Goal: Task Accomplishment & Management: Complete application form

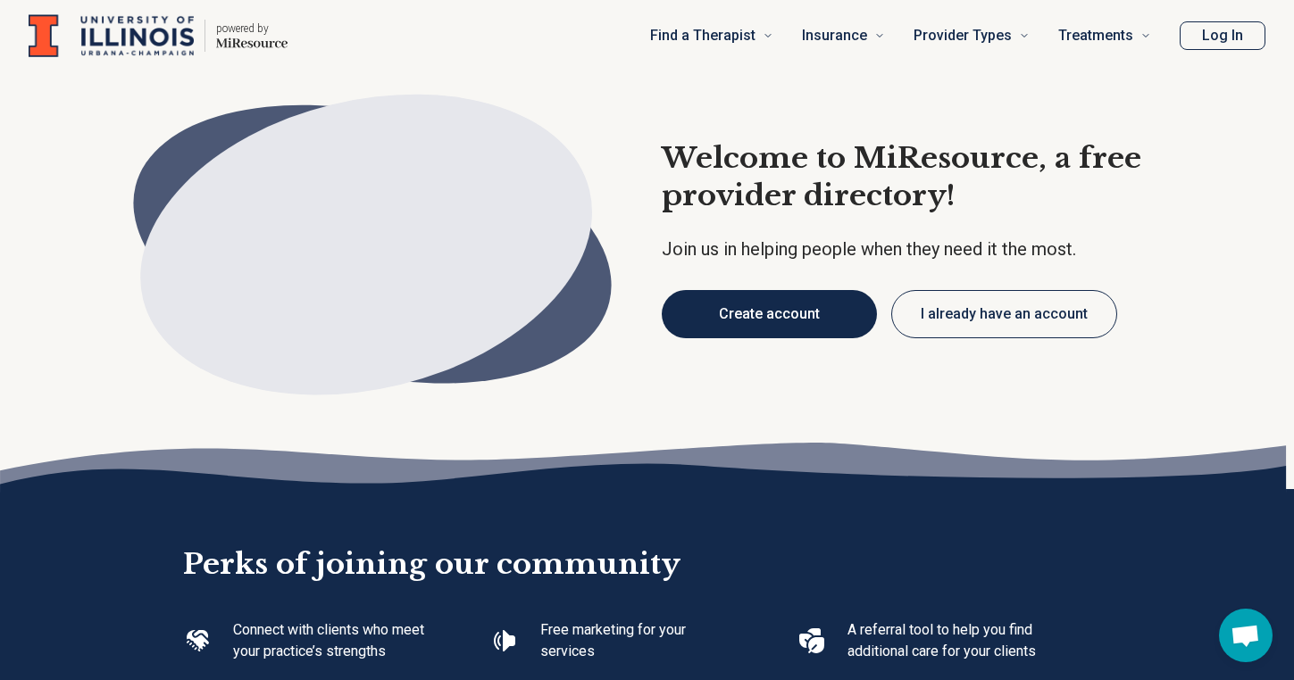
click at [778, 311] on button "Create account" at bounding box center [769, 314] width 215 height 48
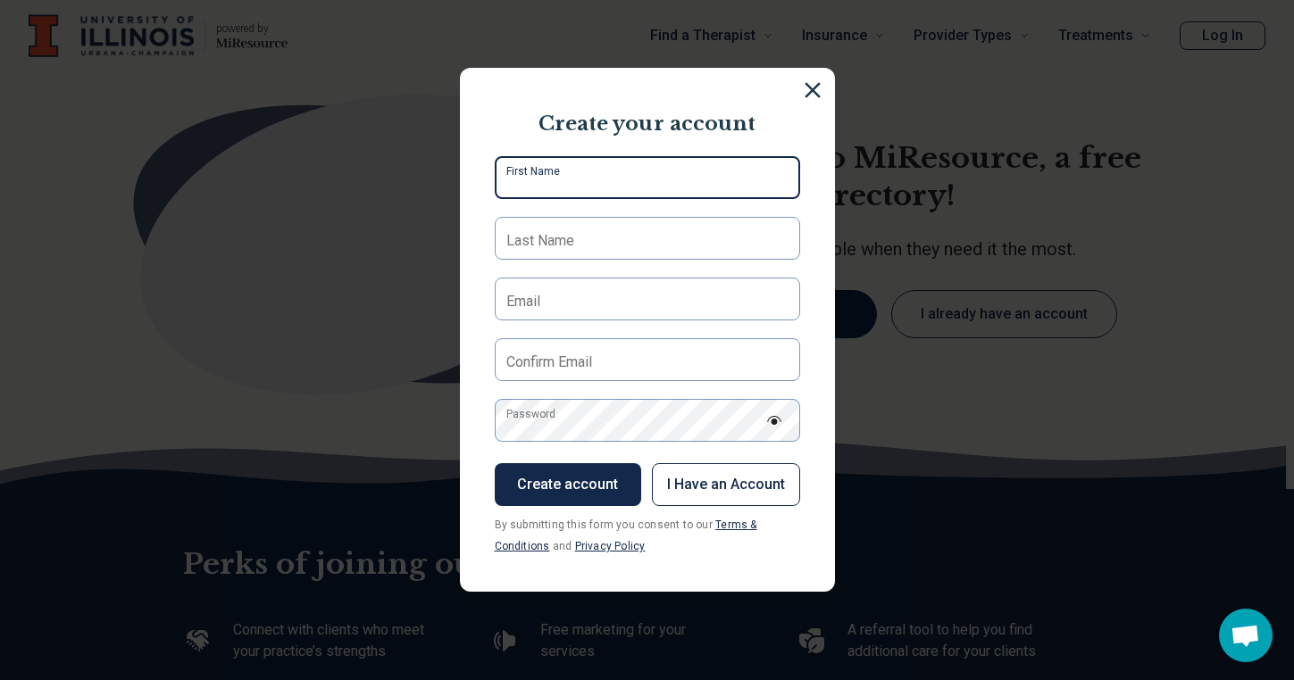
click at [670, 172] on input "First Name" at bounding box center [647, 177] width 305 height 43
type input "*****"
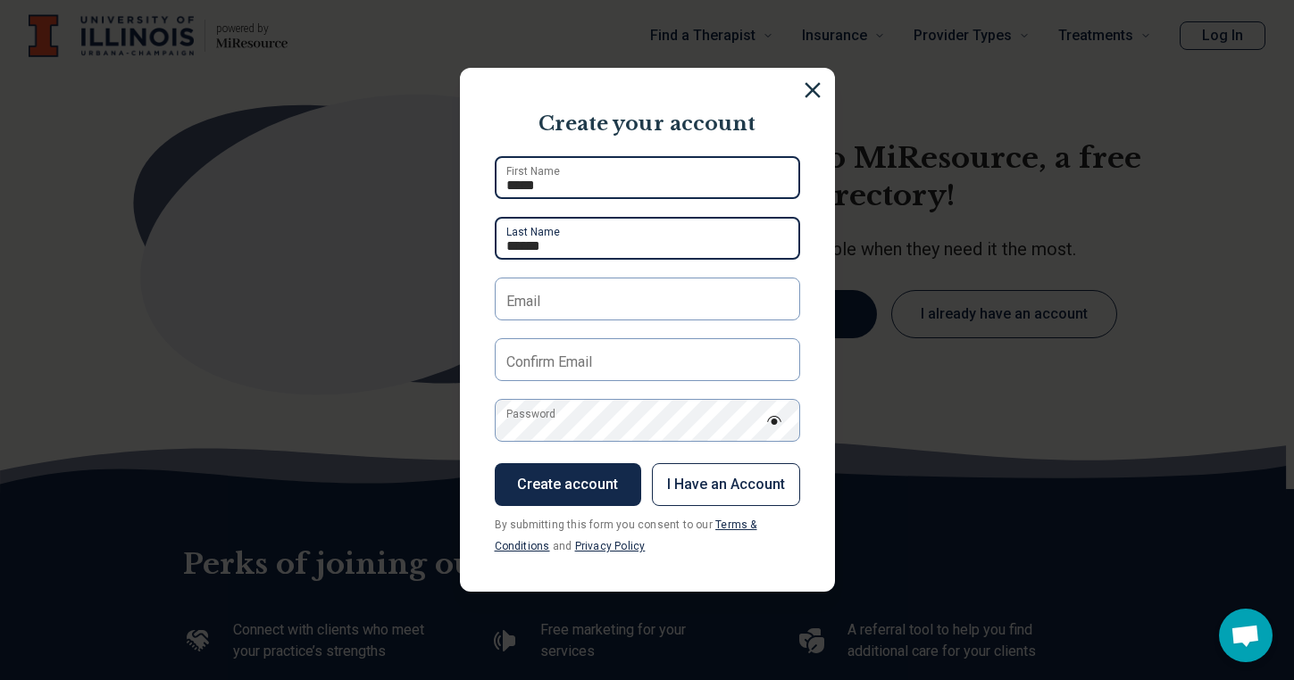
type input "******"
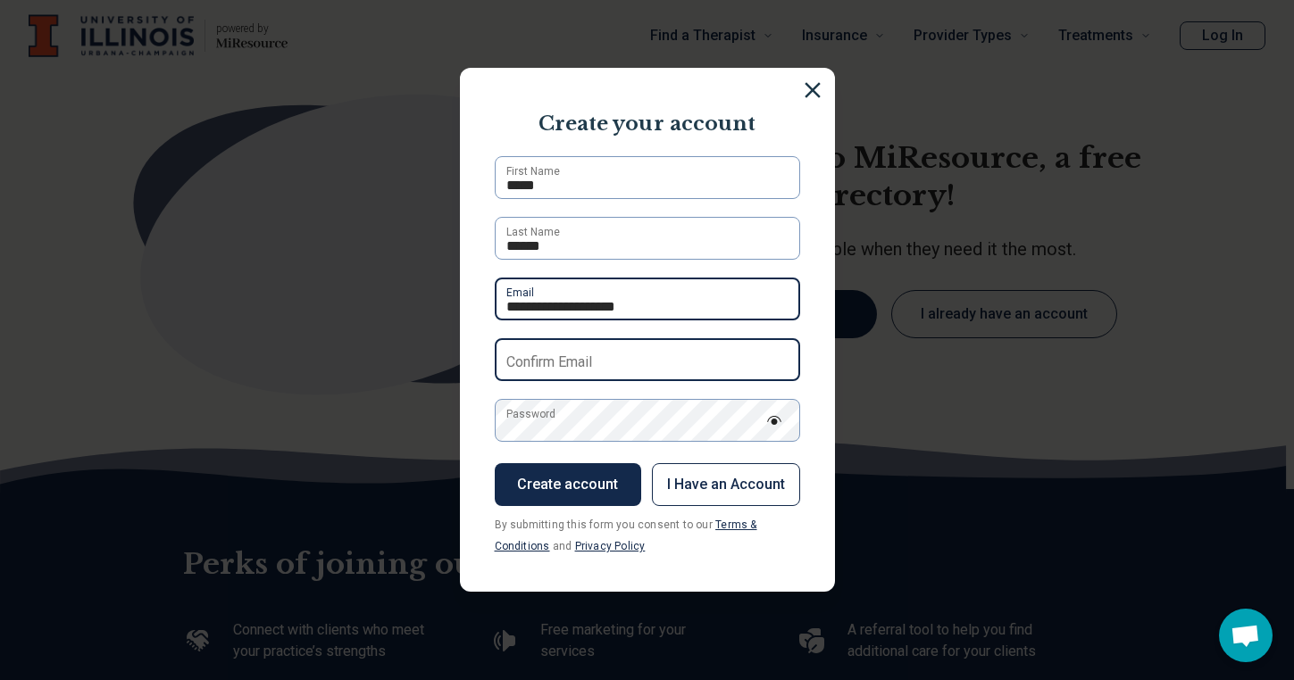
type input "**********"
click at [596, 349] on input "Confirm Email" at bounding box center [647, 359] width 305 height 43
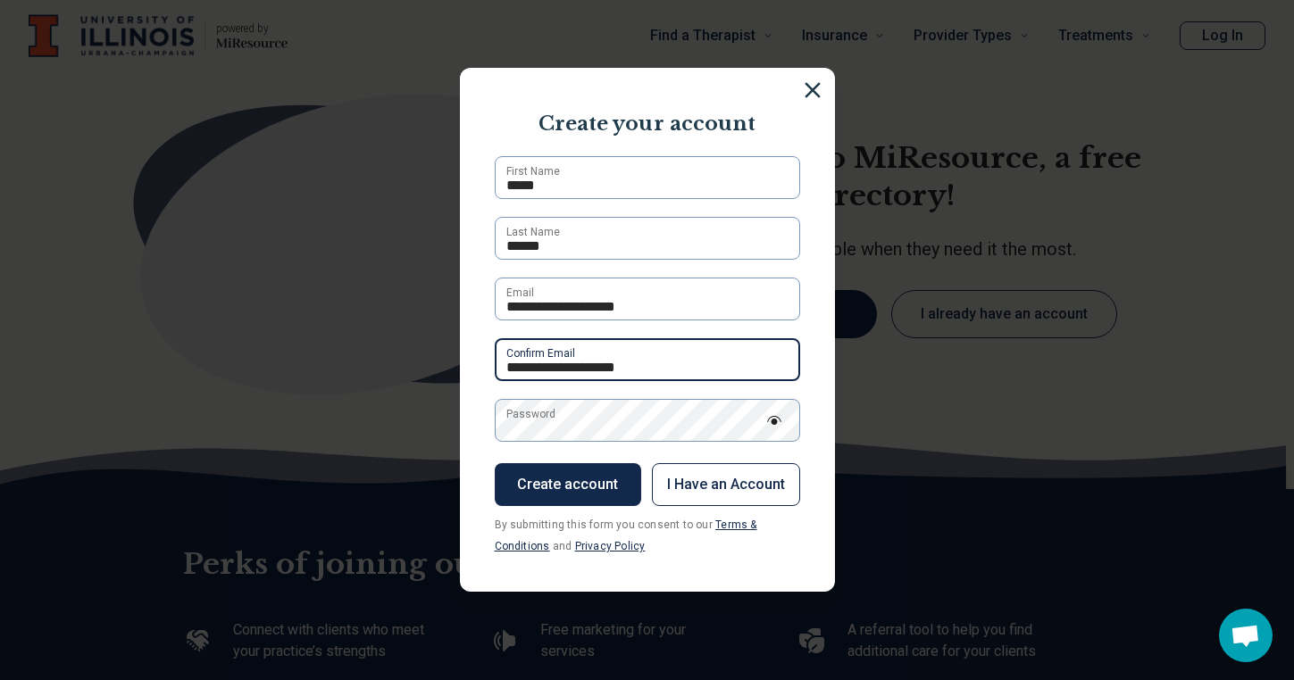
type input "**********"
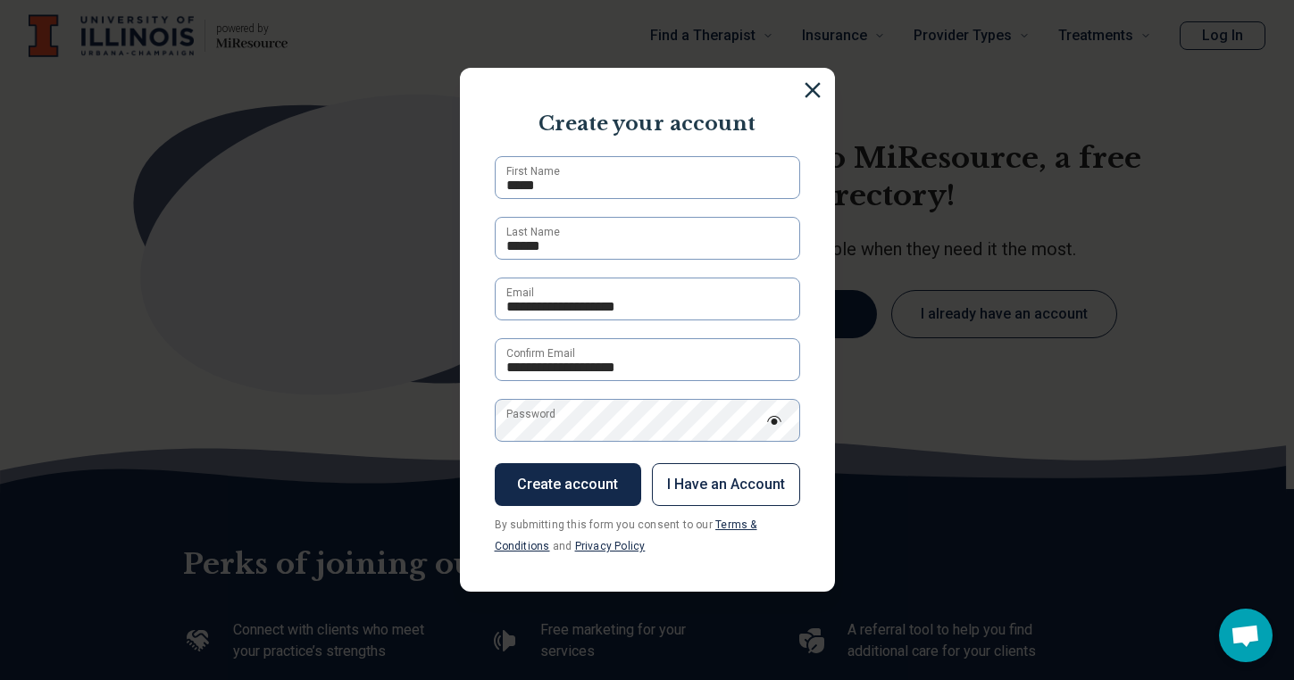
click at [555, 422] on label "Password" at bounding box center [530, 414] width 49 height 16
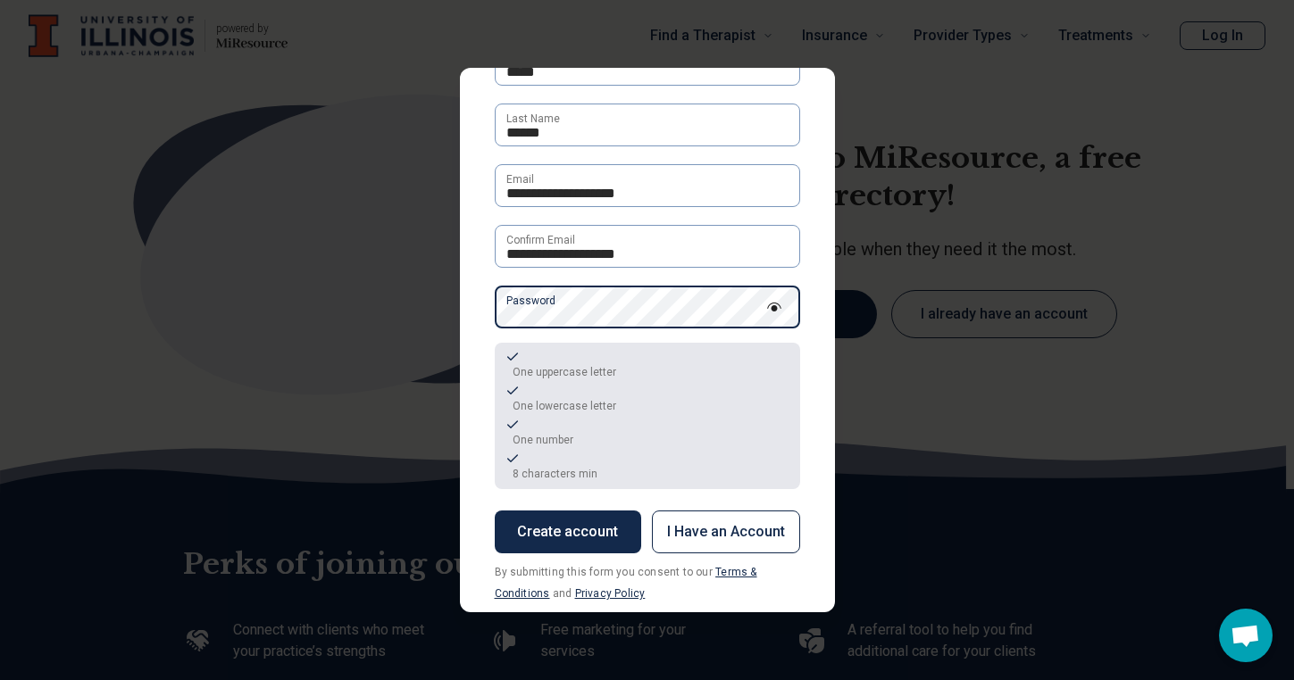
scroll to position [140, 0]
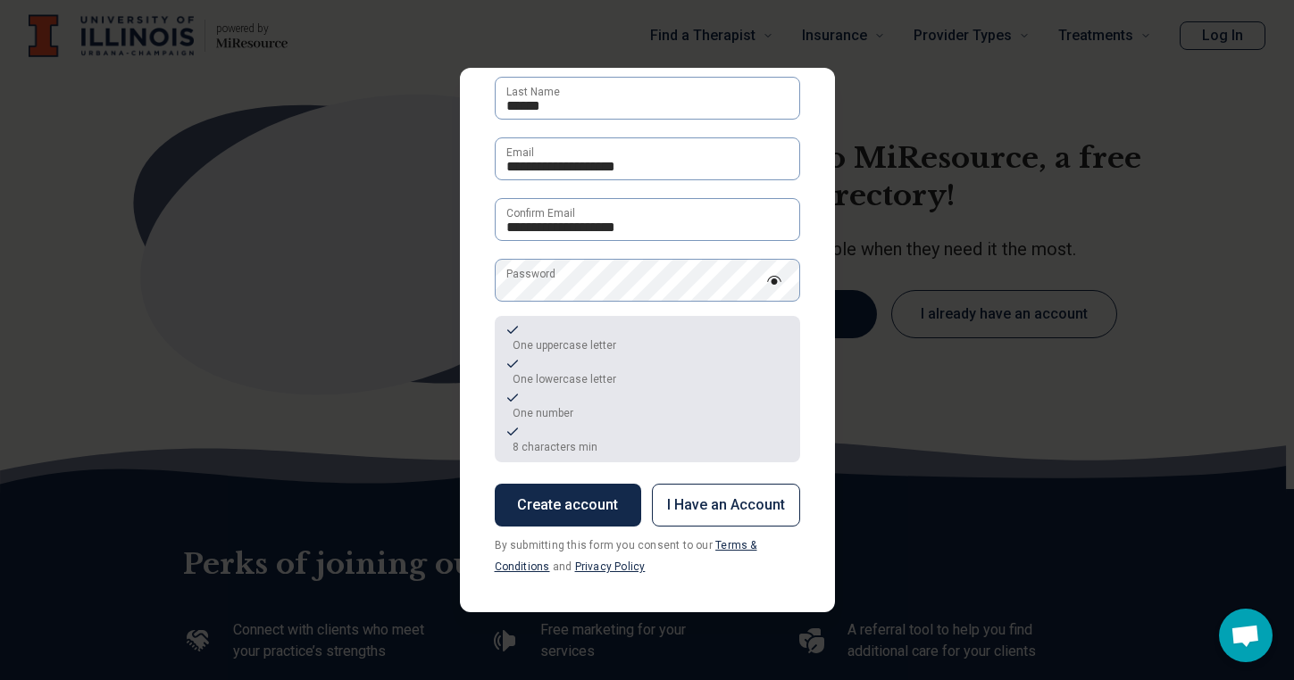
click at [591, 506] on button "Create account" at bounding box center [568, 505] width 146 height 43
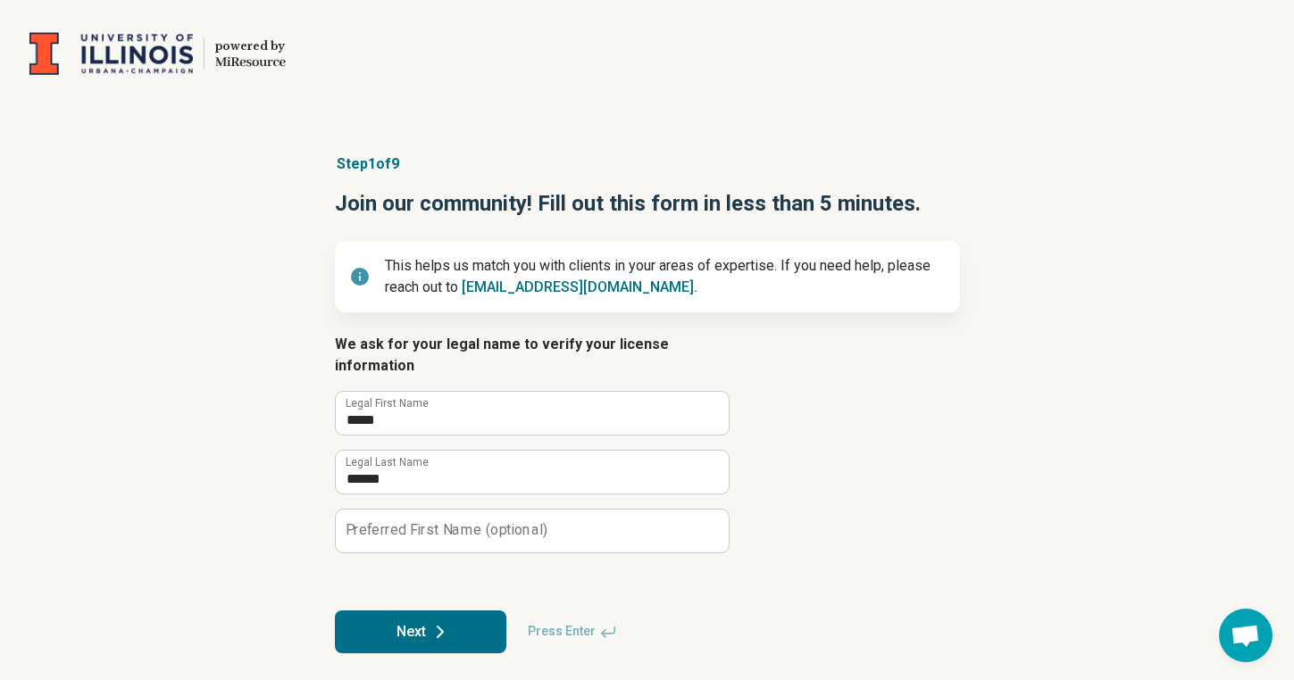
click at [453, 611] on button "Next" at bounding box center [420, 632] width 171 height 43
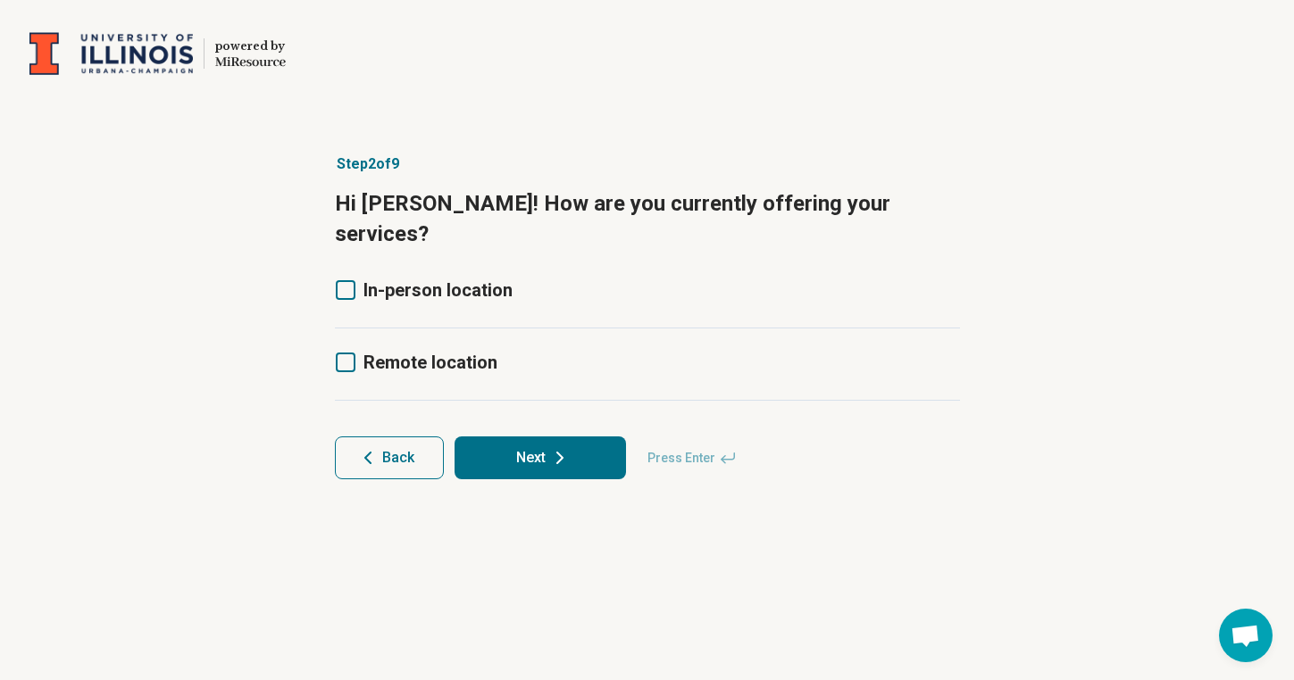
click at [404, 352] on span "Remote location" at bounding box center [430, 362] width 134 height 21
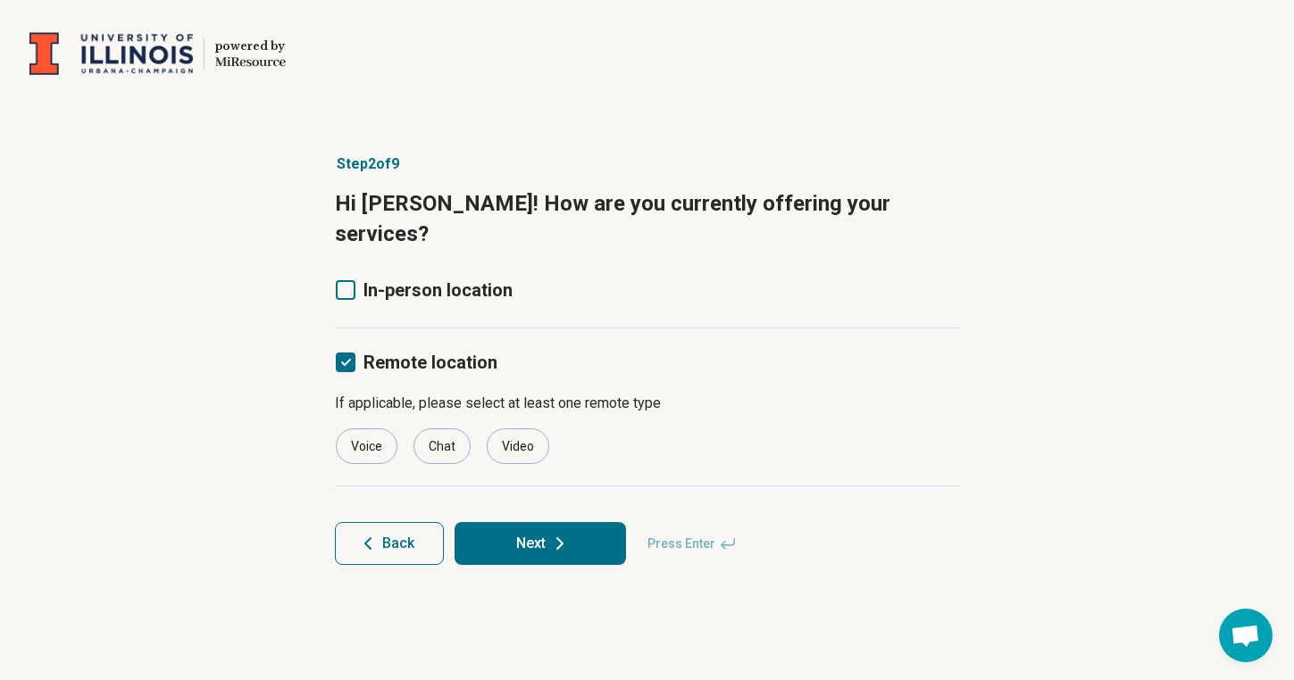
scroll to position [9, 0]
click at [500, 429] on div "Video" at bounding box center [518, 447] width 62 height 36
click at [528, 522] on button "Next" at bounding box center [539, 543] width 171 height 43
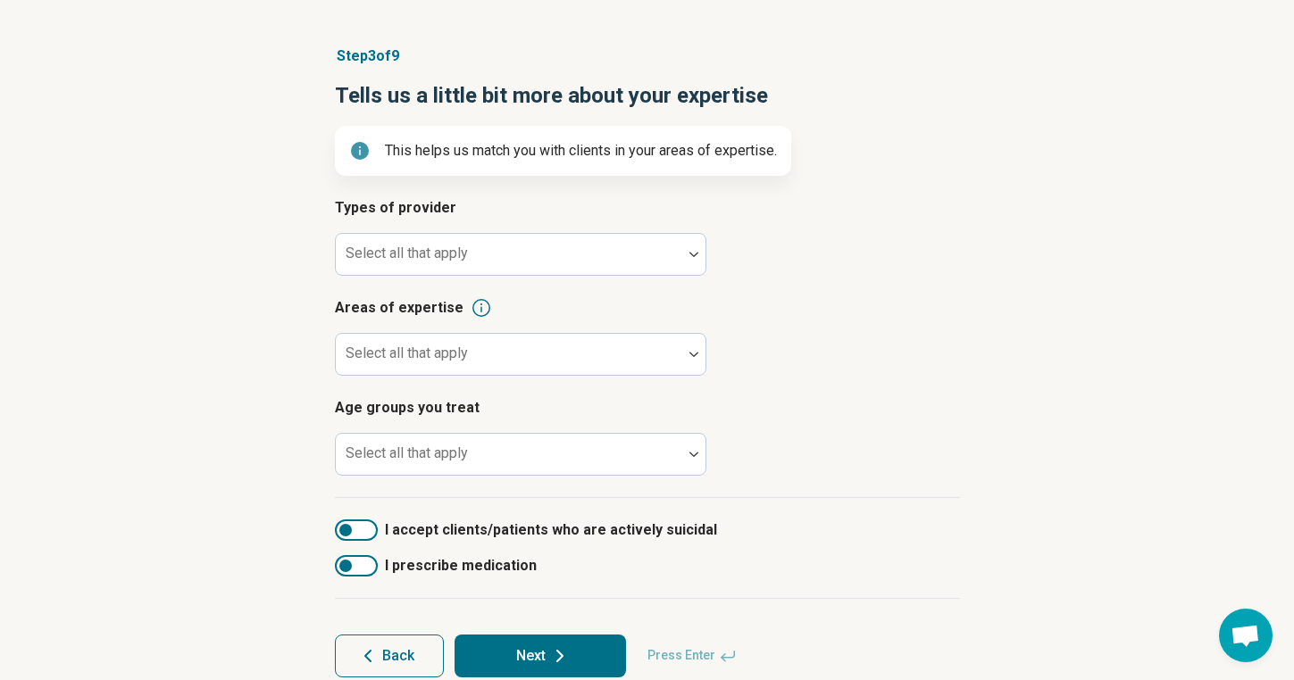
scroll to position [140, 0]
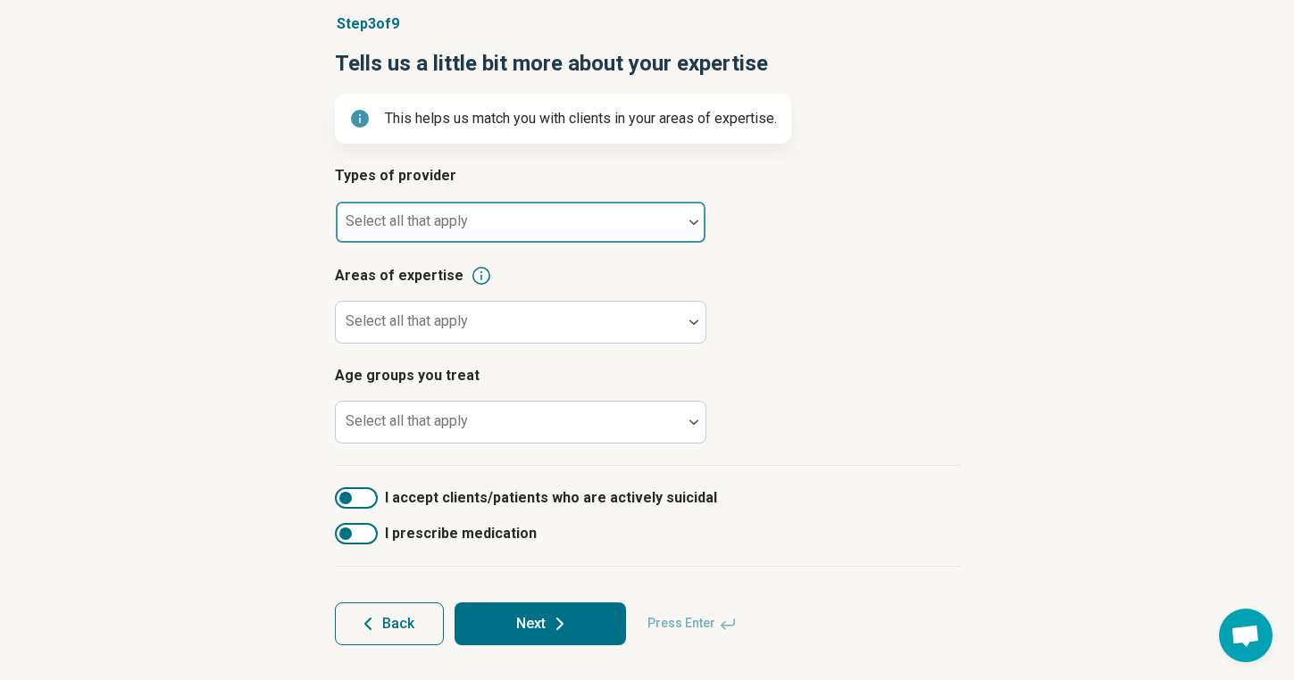
click at [640, 240] on div at bounding box center [509, 229] width 332 height 25
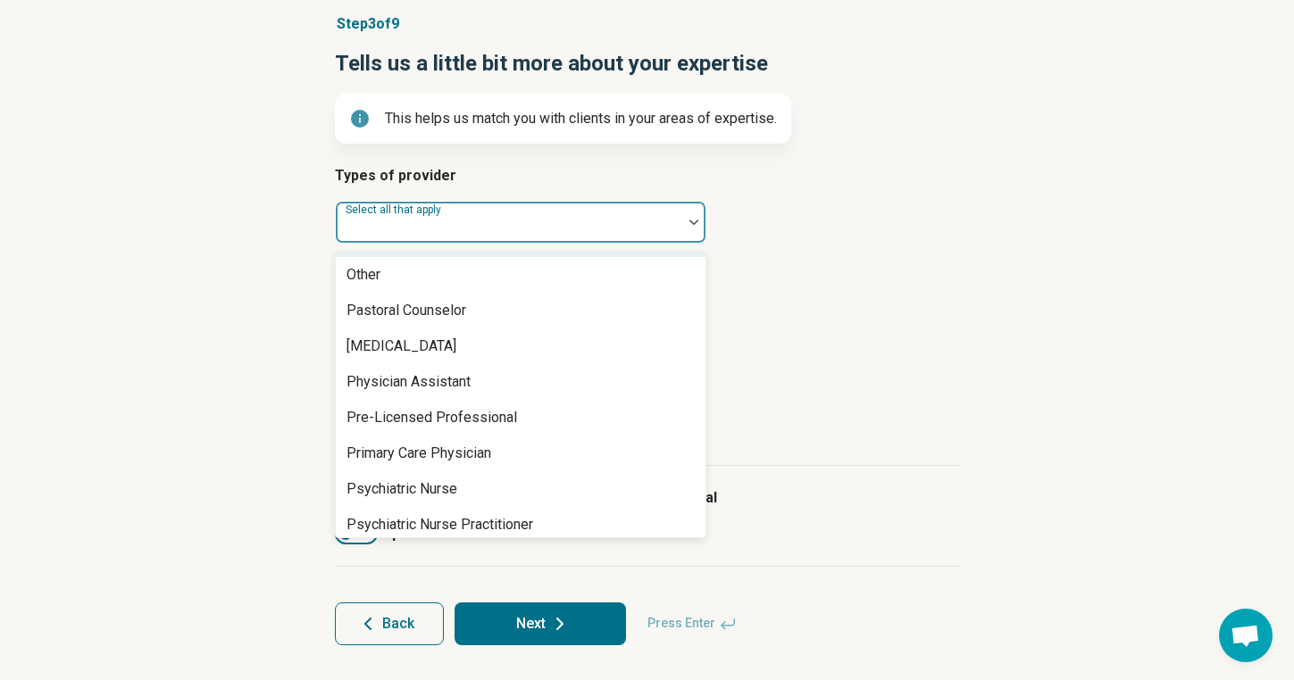
scroll to position [1929, 0]
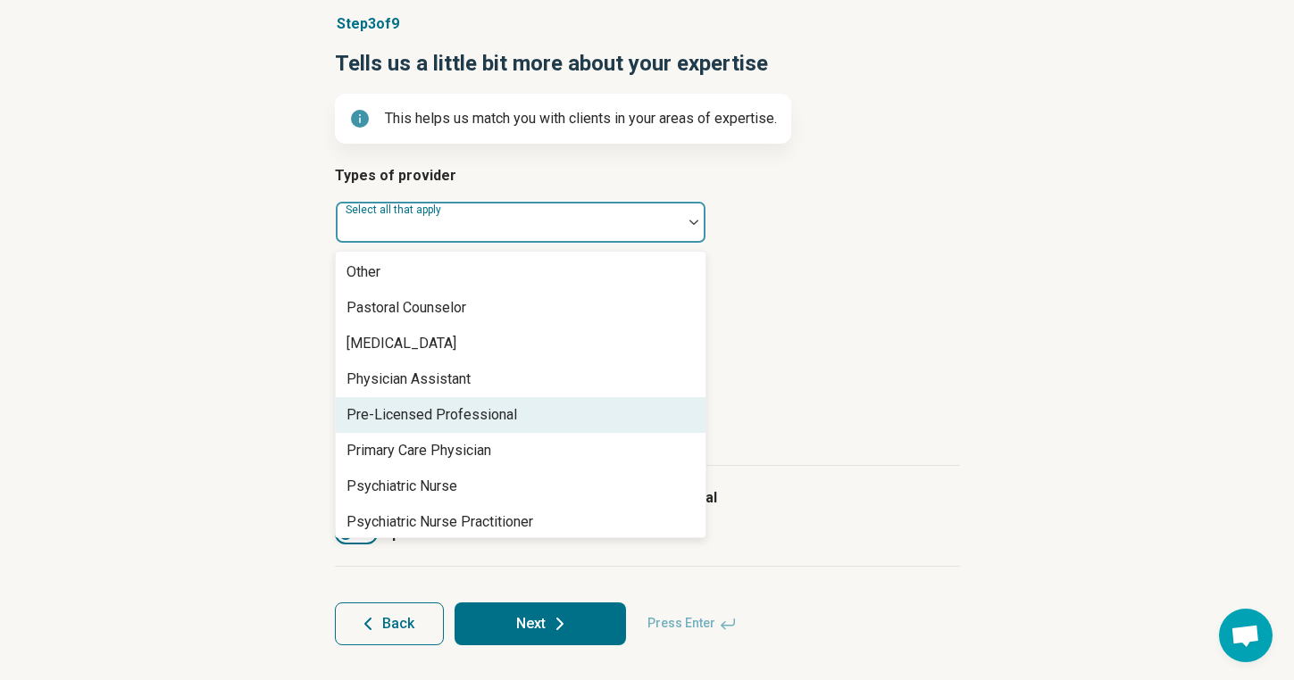
click at [561, 420] on div "Pre-Licensed Professional" at bounding box center [521, 415] width 370 height 36
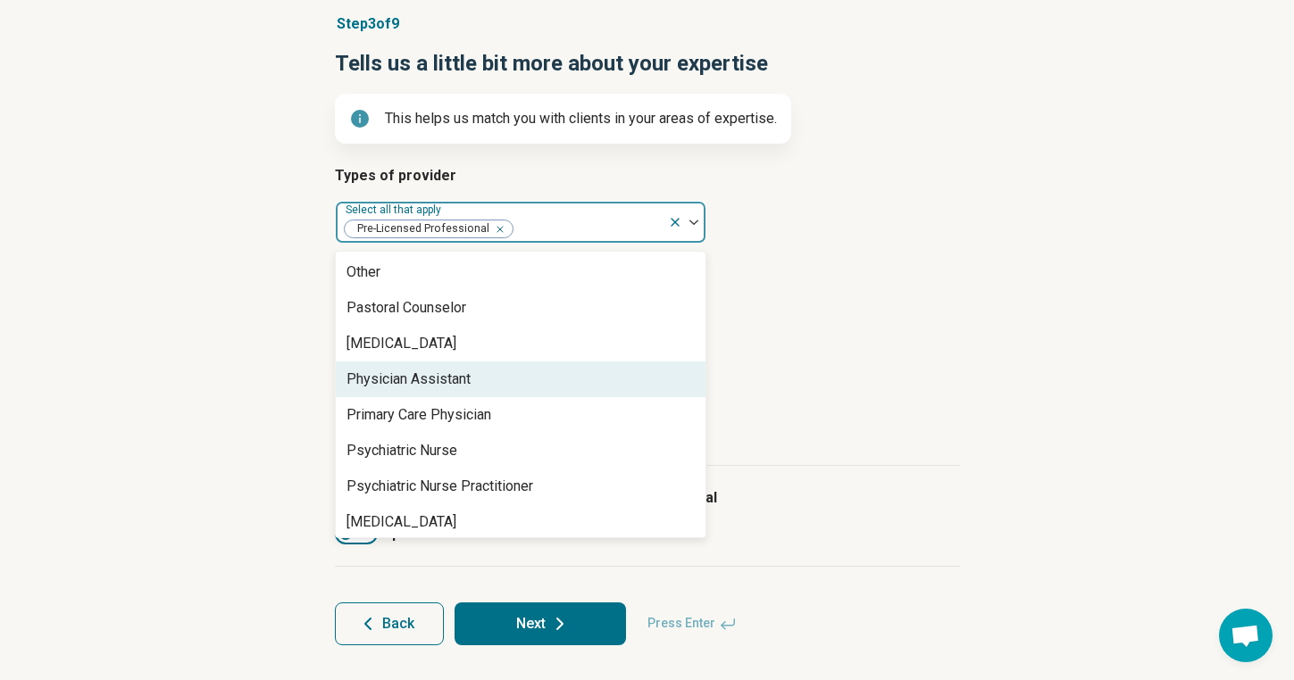
click at [769, 351] on div "Types of provider option Pre-Licensed Professional, selected. Physician Assista…" at bounding box center [647, 315] width 625 height 301
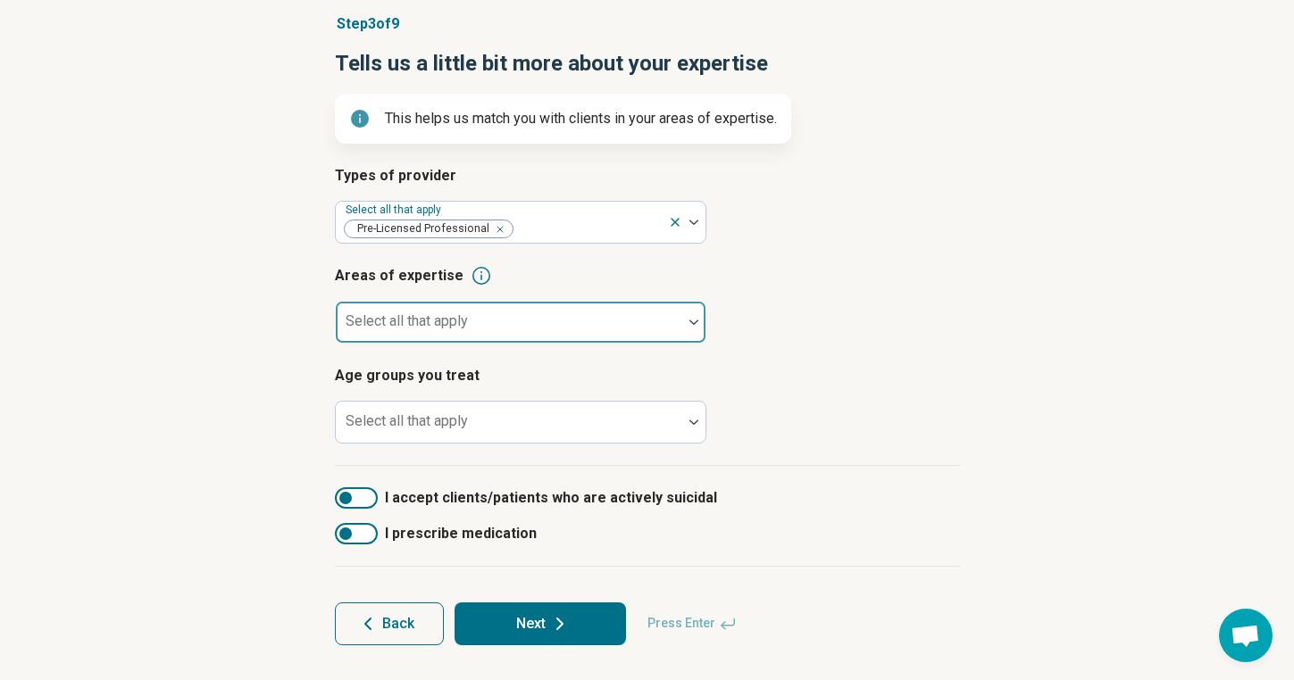
click at [625, 320] on div at bounding box center [509, 329] width 332 height 25
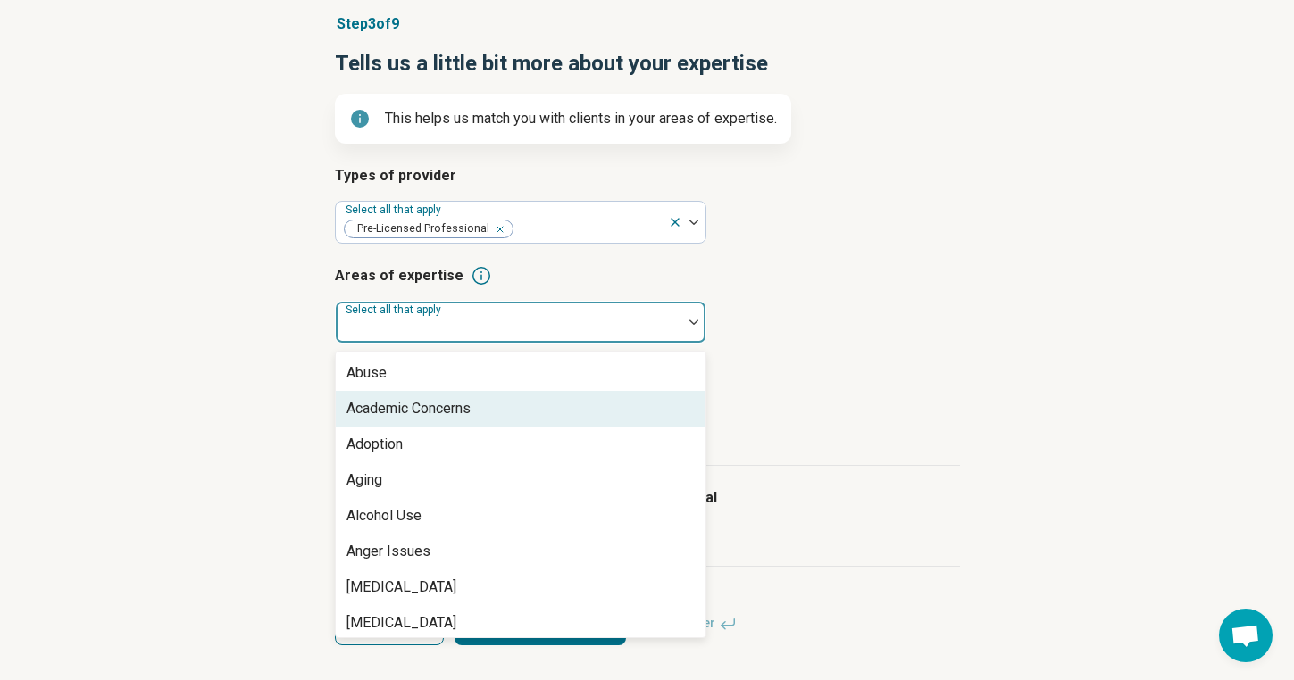
click at [495, 404] on div "Academic Concerns" at bounding box center [521, 409] width 370 height 36
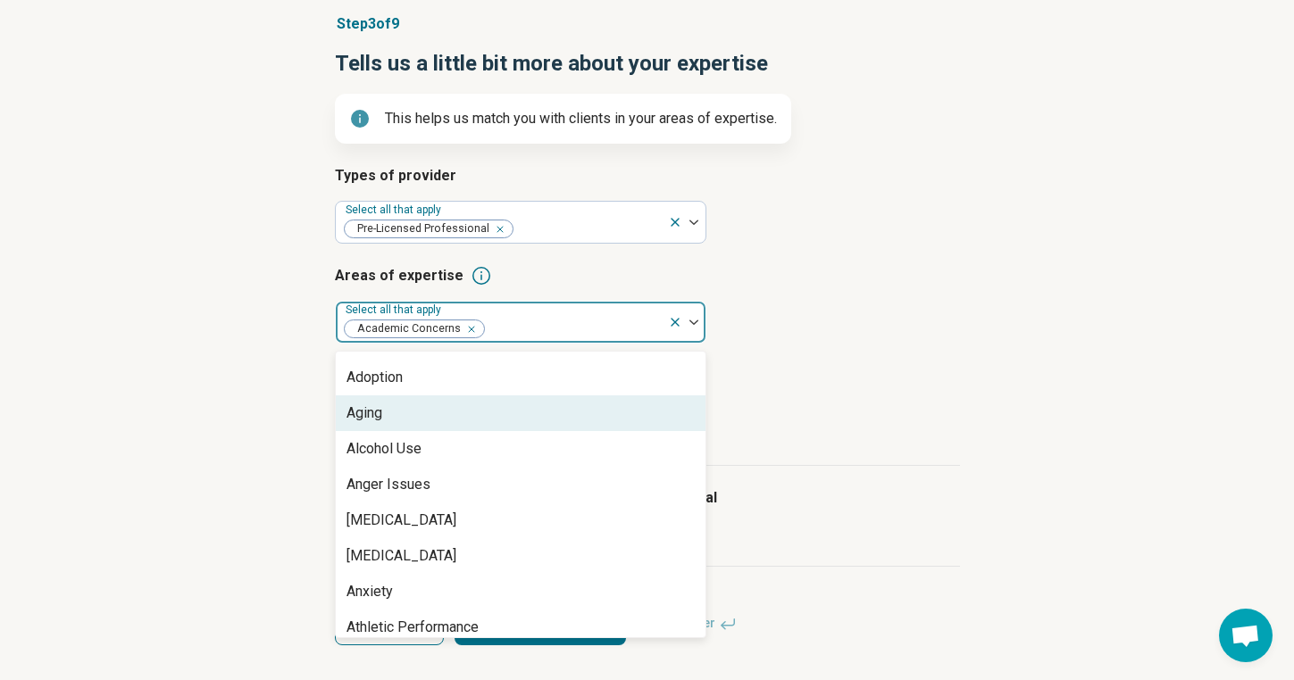
scroll to position [38, 0]
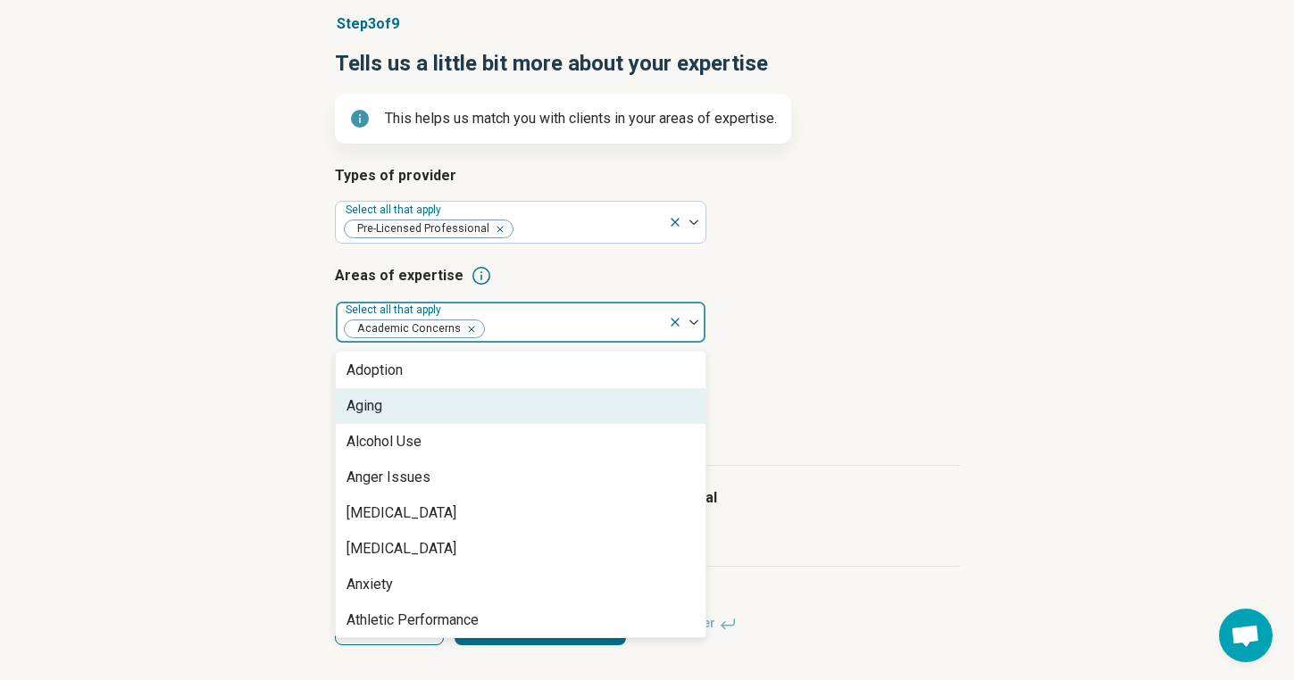
click at [451, 412] on div "Aging" at bounding box center [521, 406] width 370 height 36
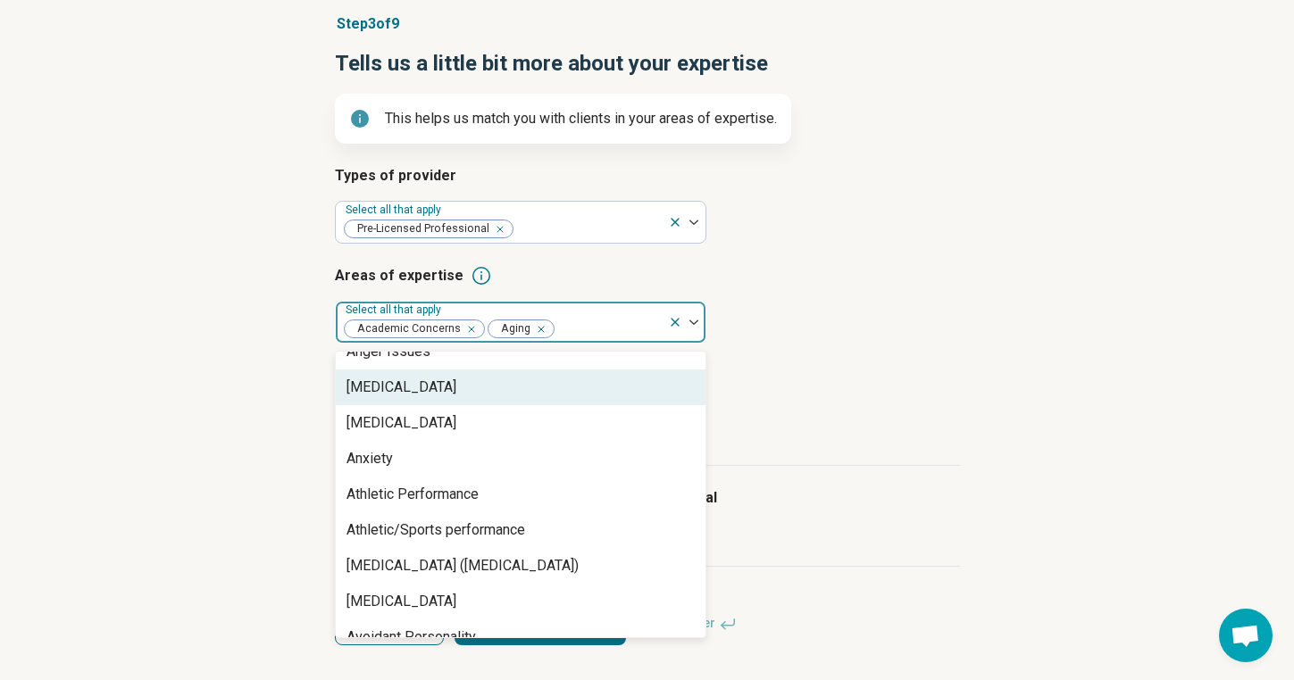
scroll to position [134, 0]
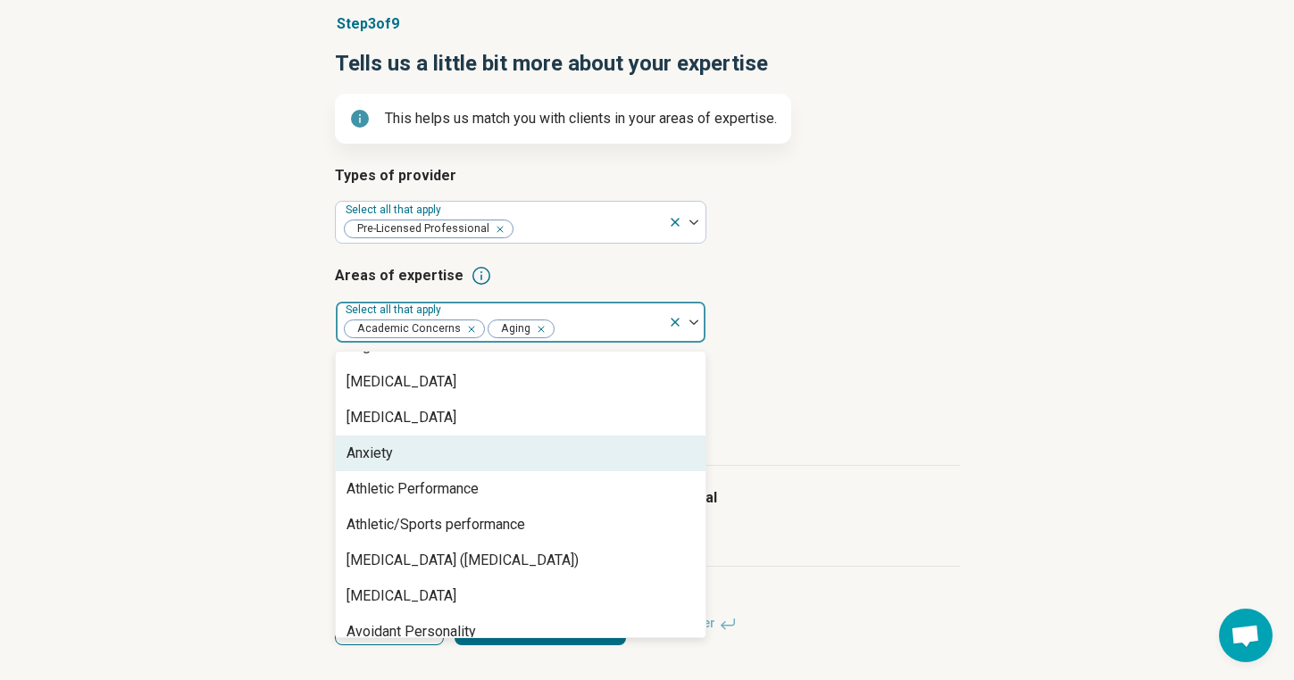
click at [419, 459] on div "Anxiety" at bounding box center [521, 454] width 370 height 36
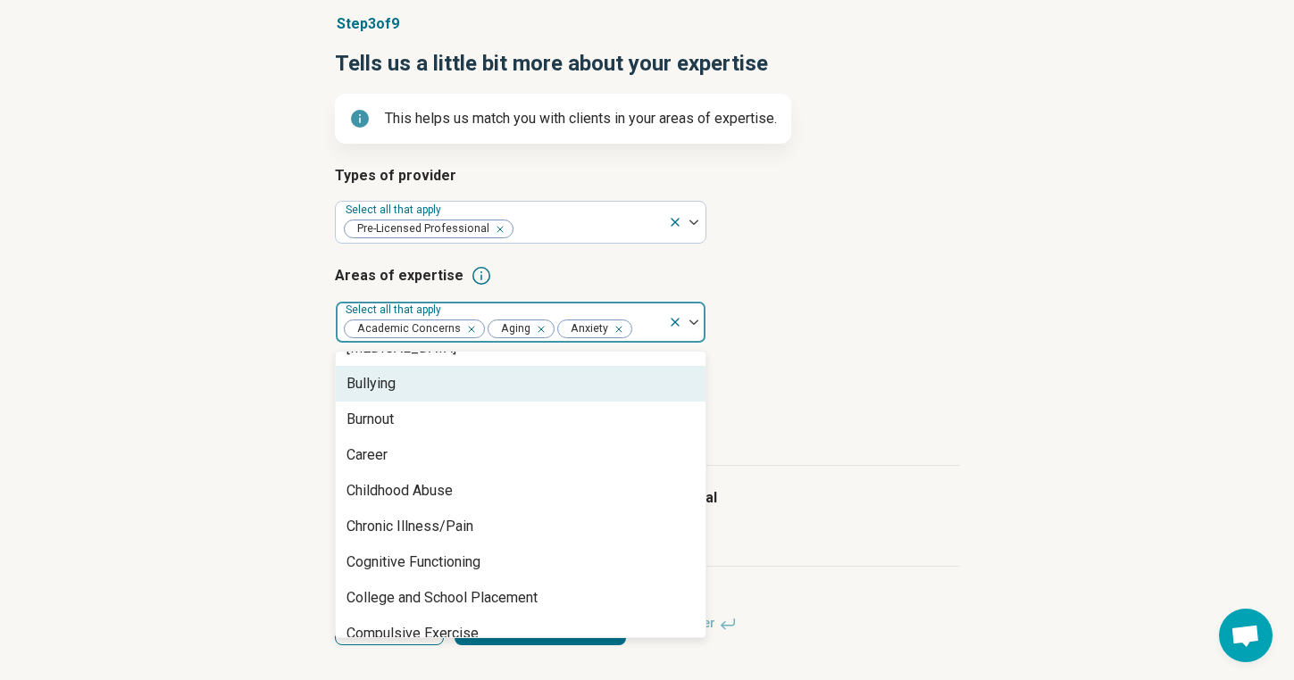
scroll to position [598, 0]
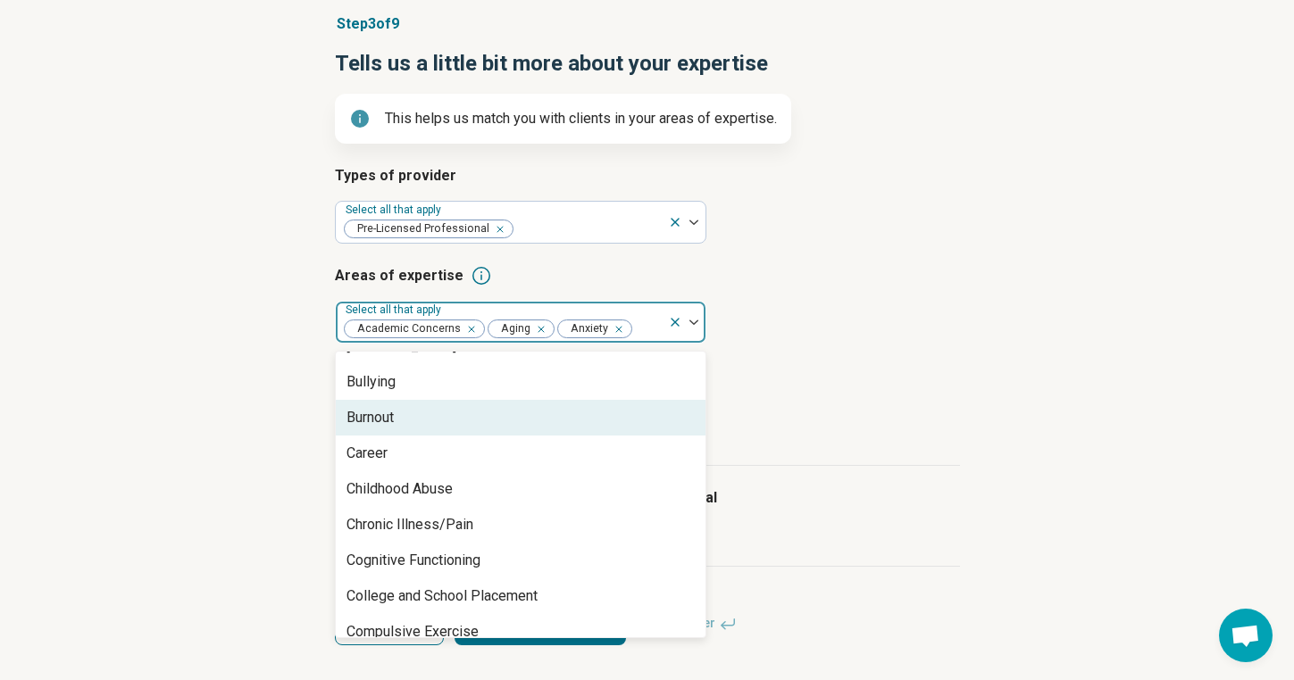
click at [462, 412] on div "Burnout" at bounding box center [521, 418] width 370 height 36
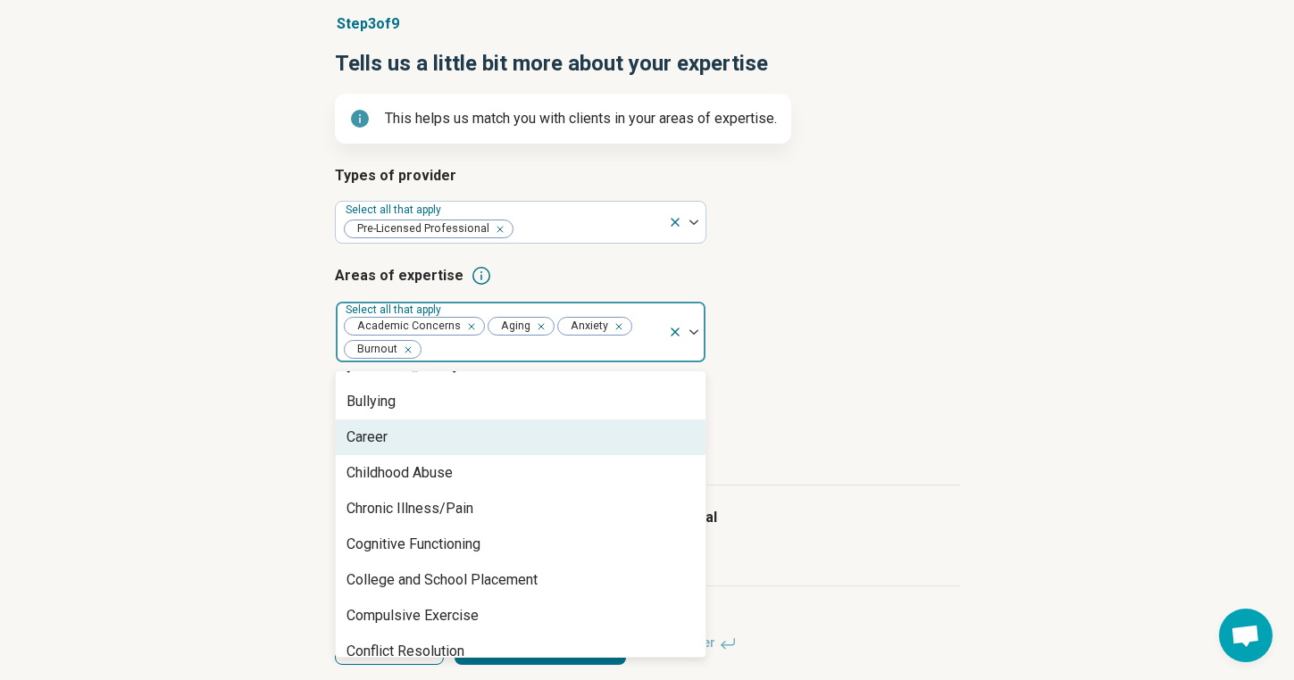
click at [440, 433] on div "Career" at bounding box center [521, 438] width 370 height 36
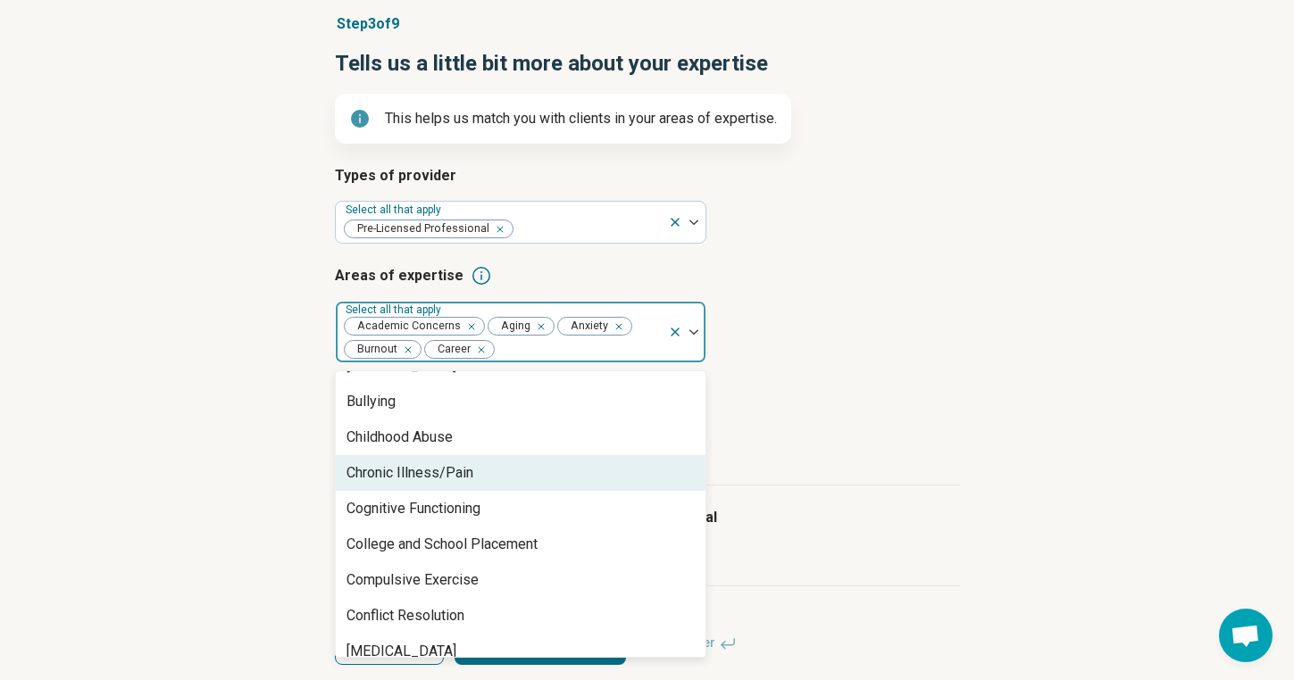
click at [441, 479] on div "Chronic Illness/Pain" at bounding box center [409, 472] width 127 height 21
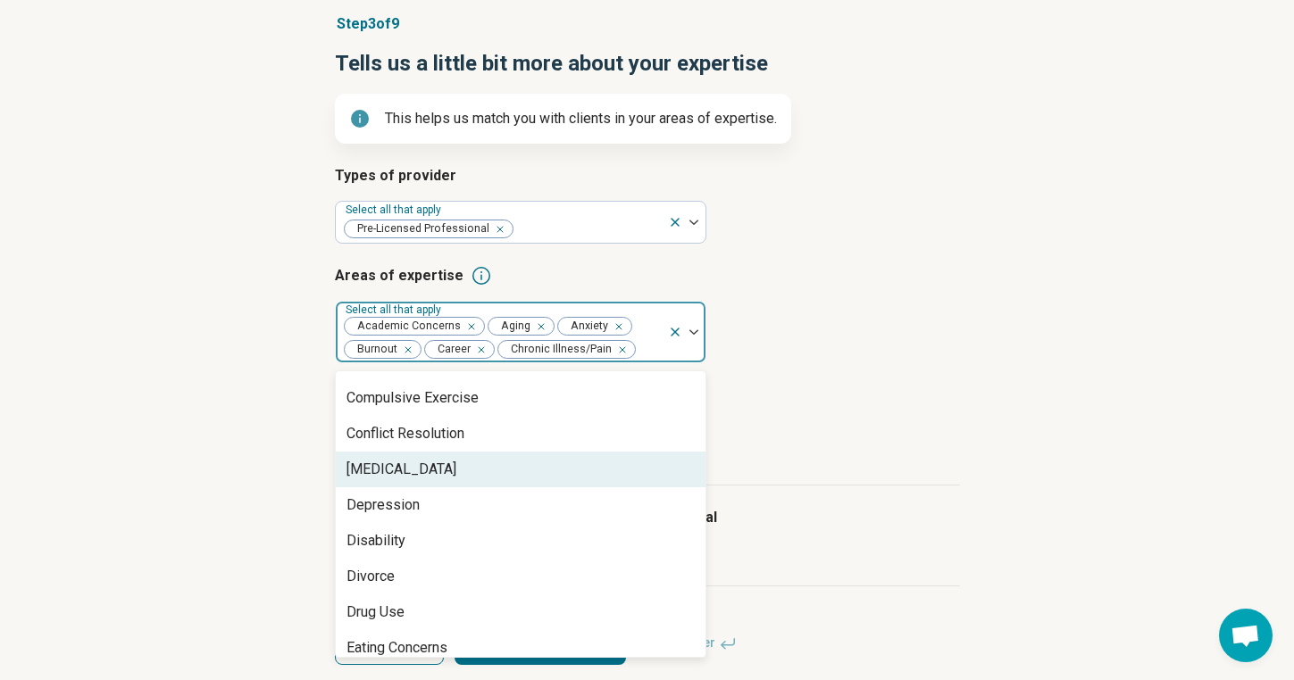
scroll to position [753, 0]
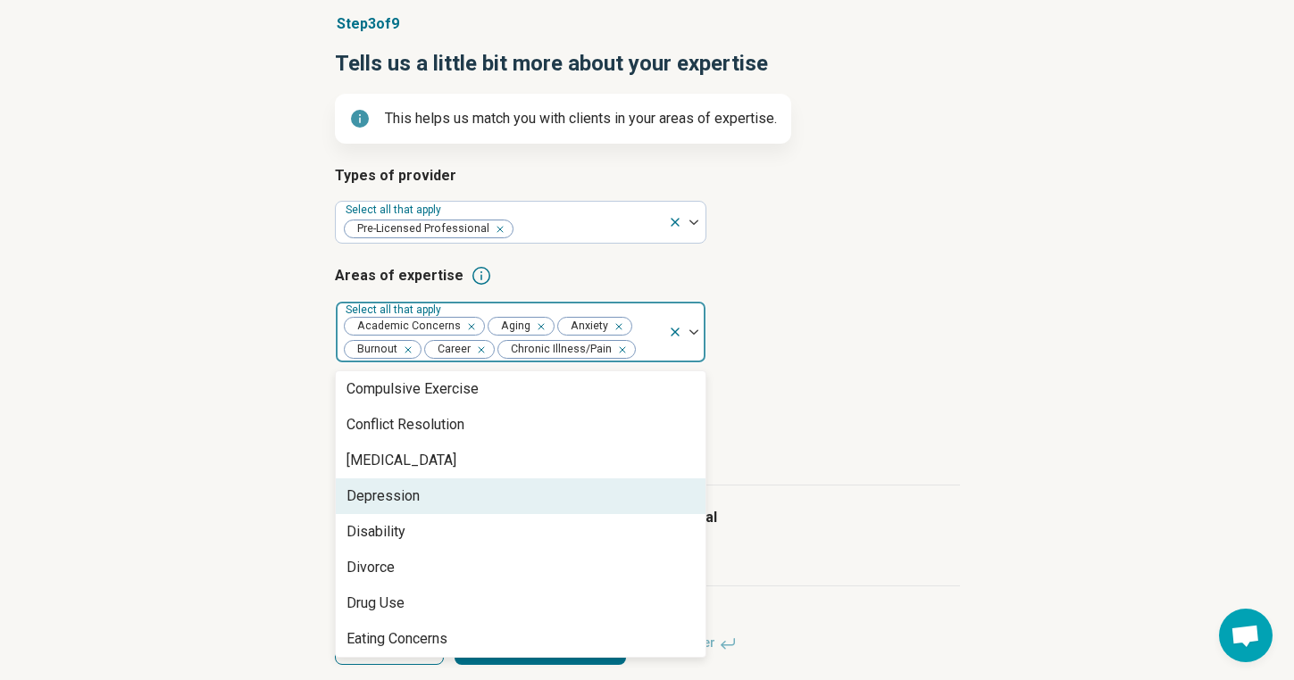
click at [429, 500] on div "Depression" at bounding box center [521, 497] width 370 height 36
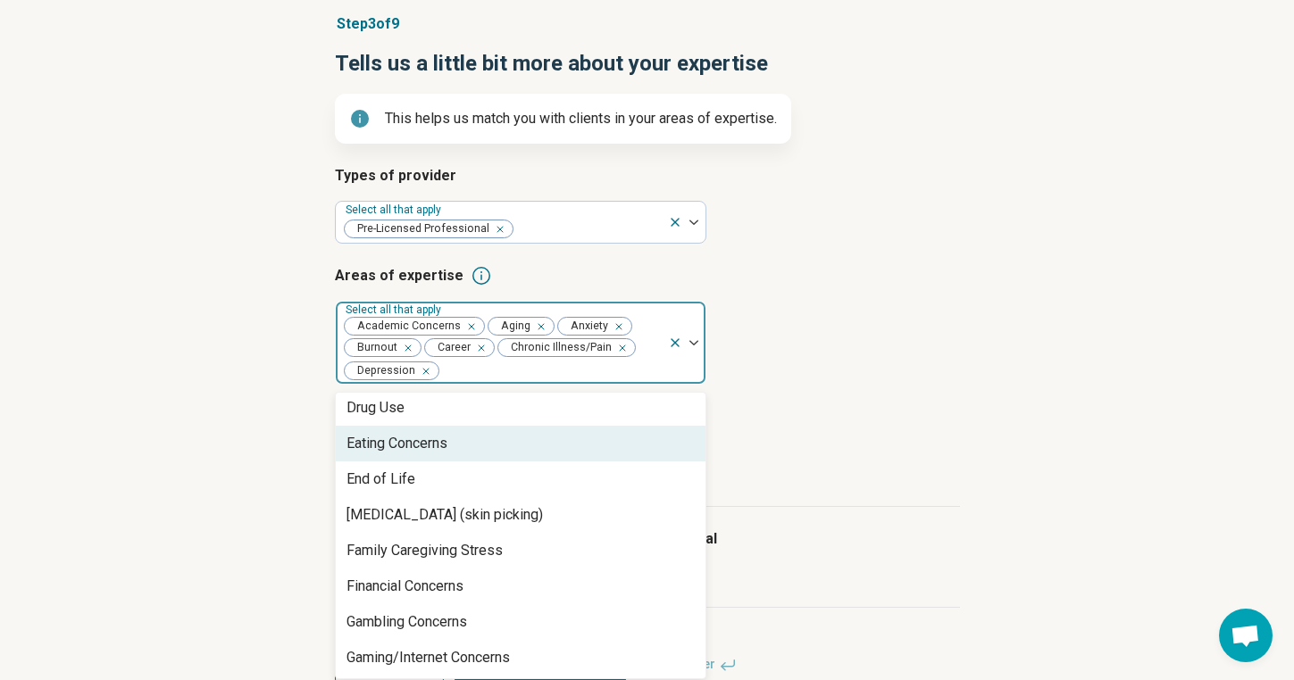
scroll to position [936, 0]
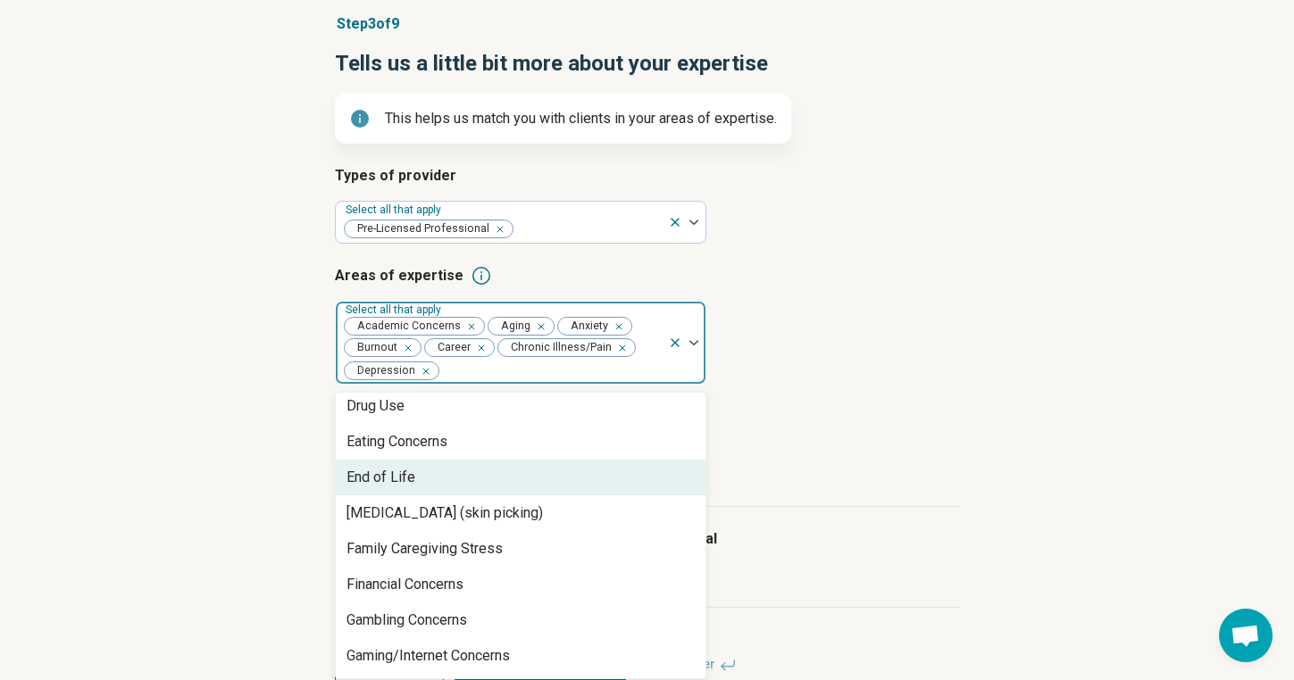
click at [427, 484] on div "End of Life" at bounding box center [521, 478] width 370 height 36
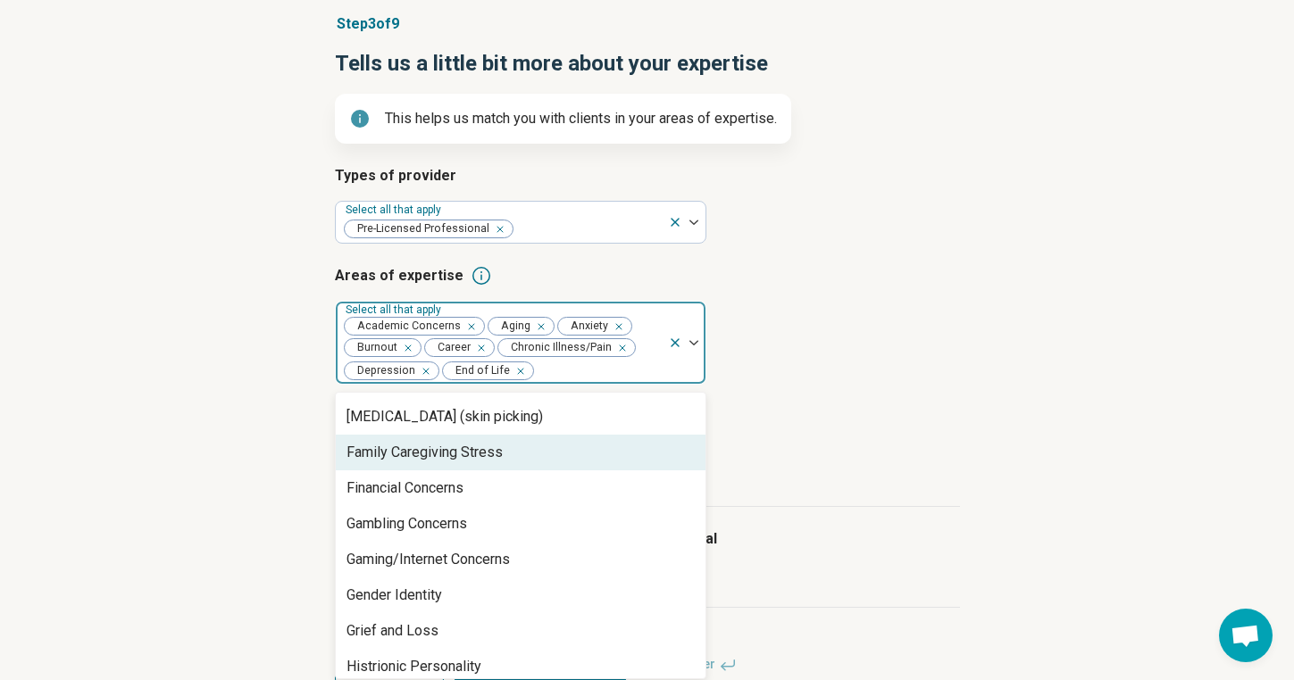
scroll to position [999, 0]
click at [437, 455] on div "Family Caregiving Stress" at bounding box center [424, 450] width 156 height 21
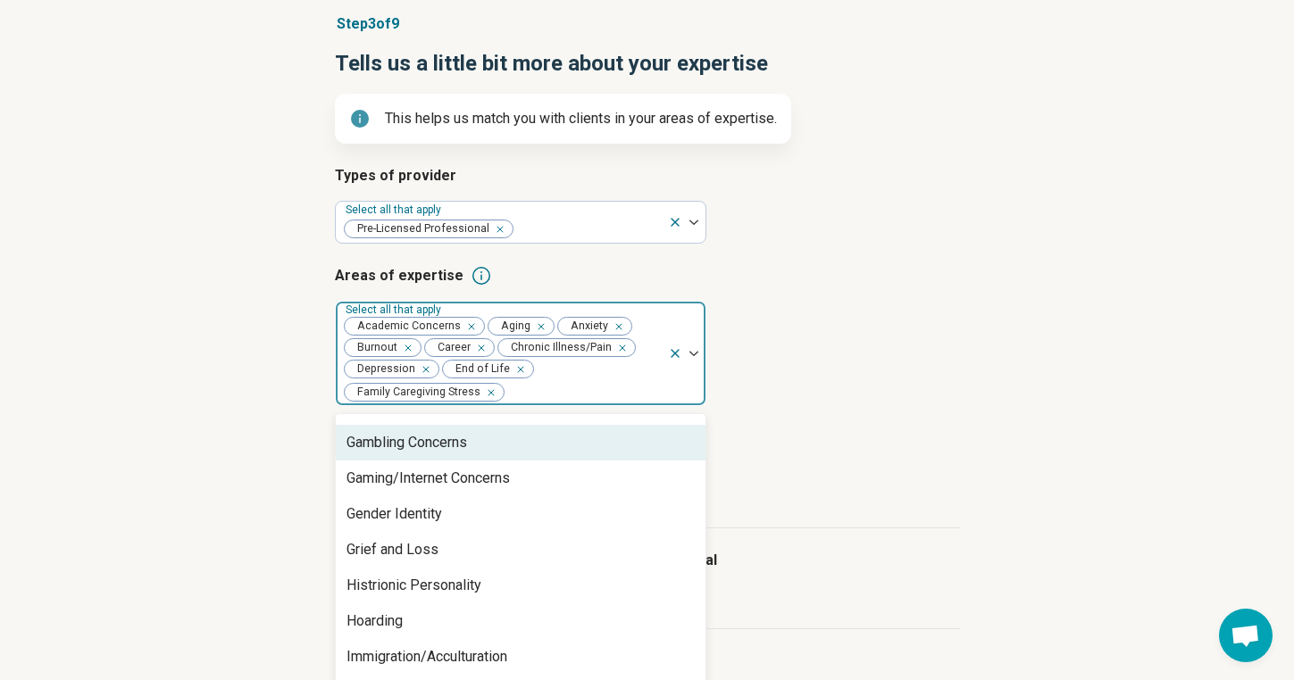
scroll to position [1067, 0]
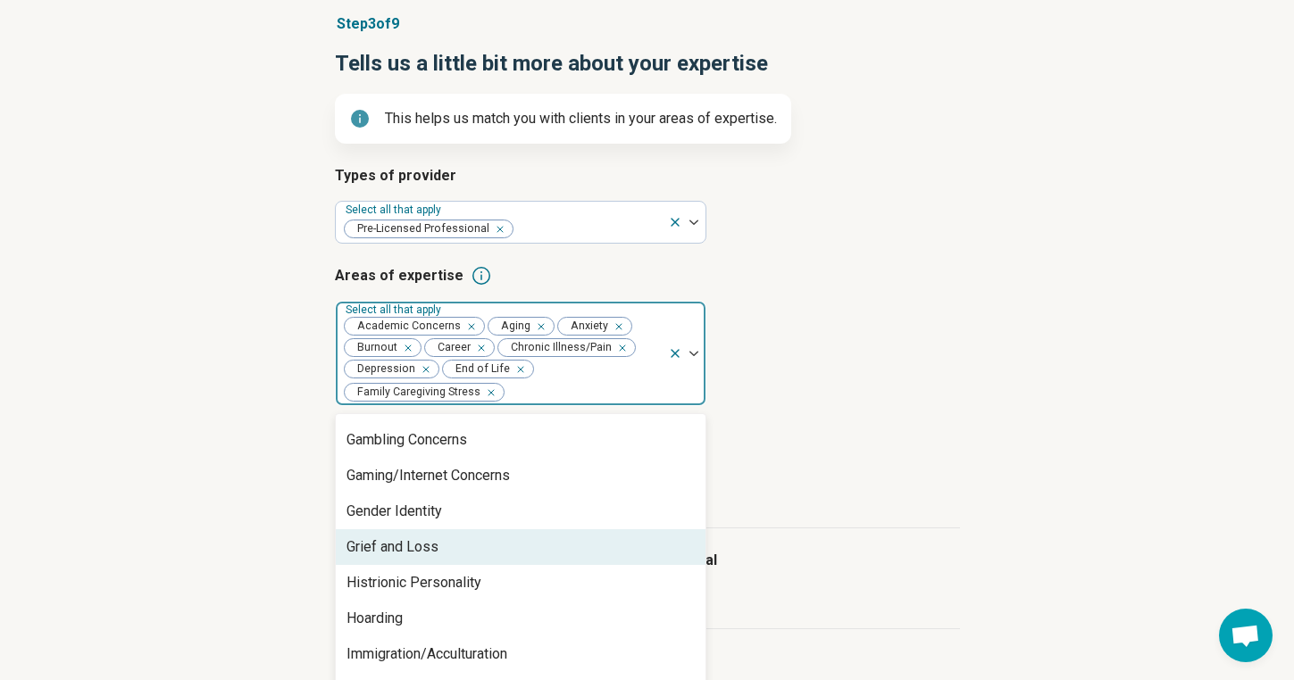
click at [423, 553] on div "Grief and Loss" at bounding box center [392, 547] width 92 height 21
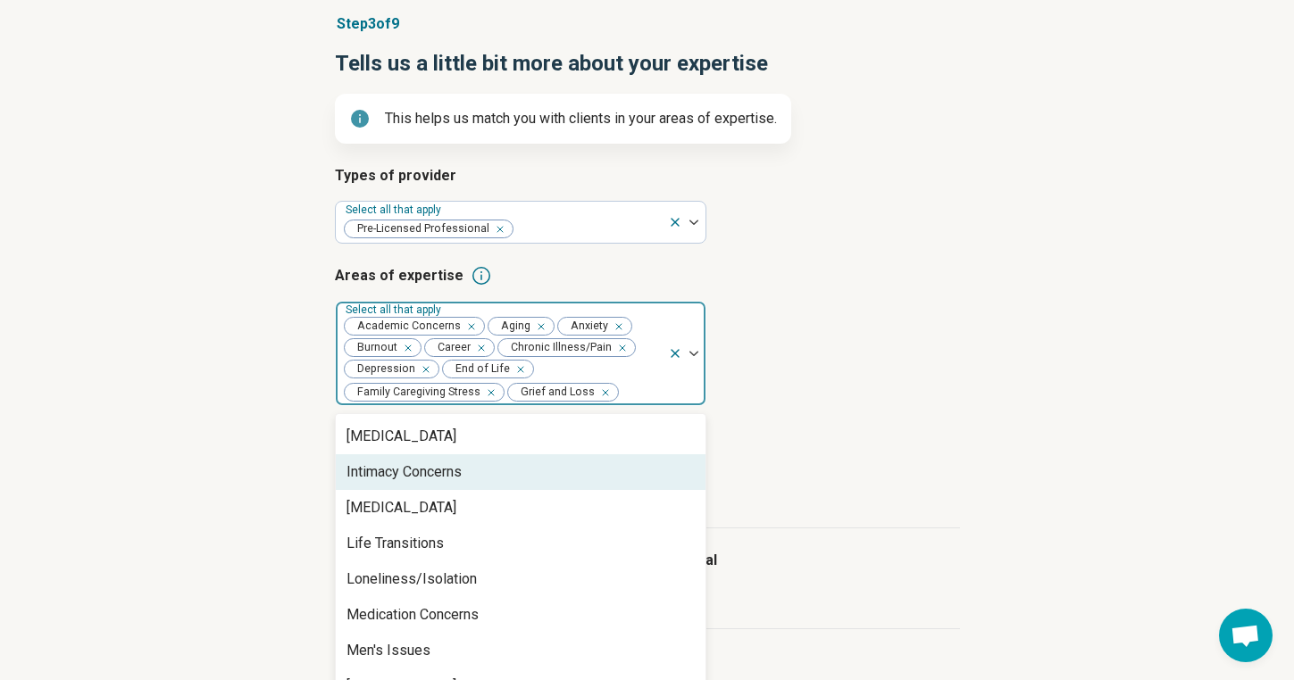
scroll to position [1403, 0]
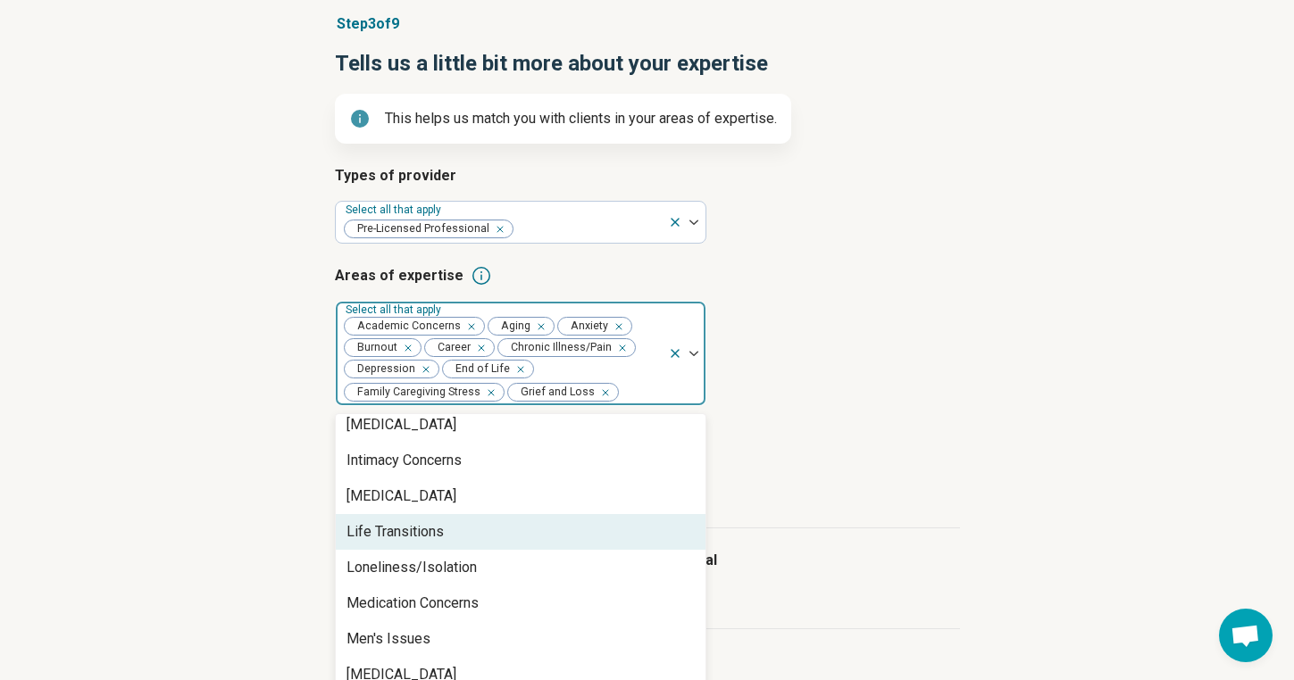
click at [455, 533] on div "Life Transitions" at bounding box center [521, 532] width 370 height 36
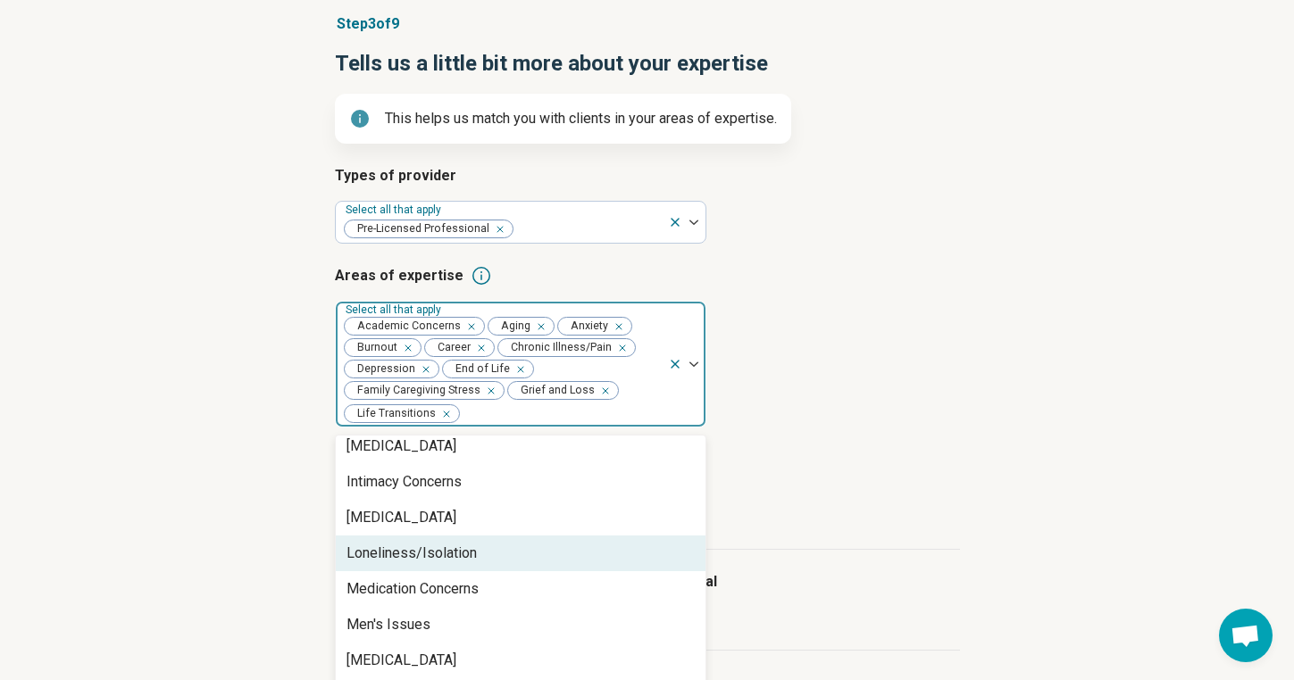
click at [446, 553] on div "Loneliness/Isolation" at bounding box center [411, 553] width 130 height 21
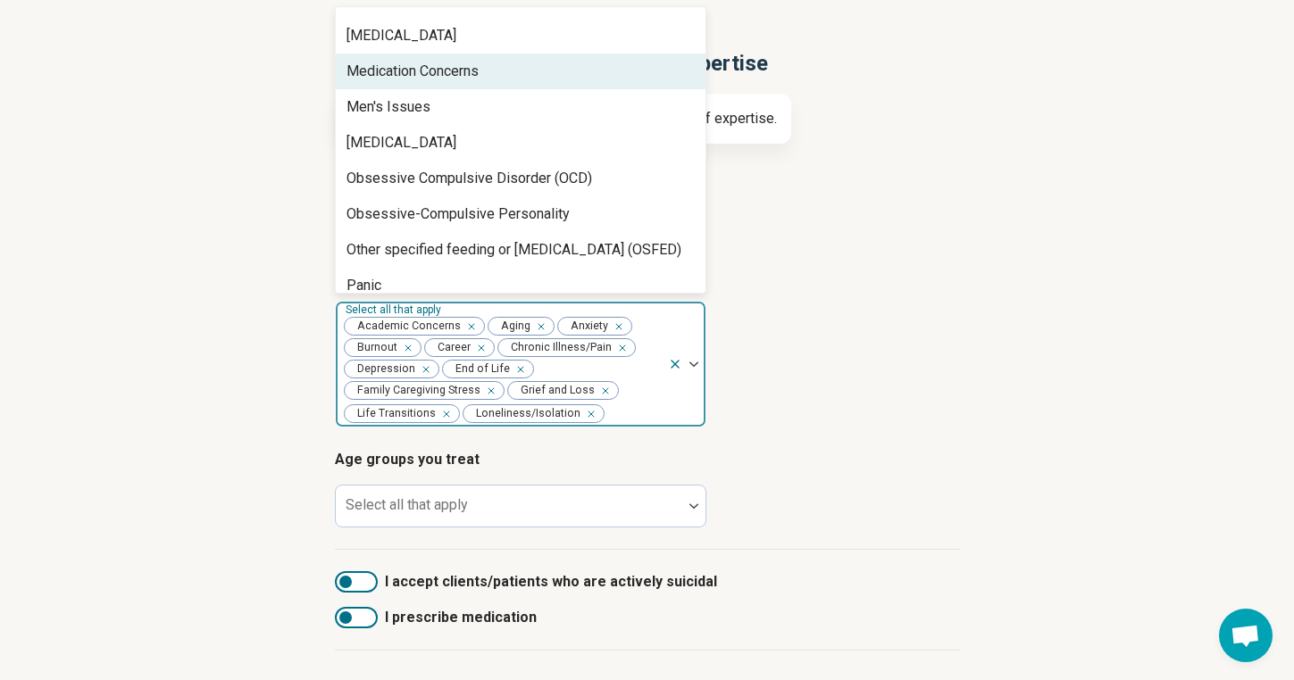
scroll to position [1487, 0]
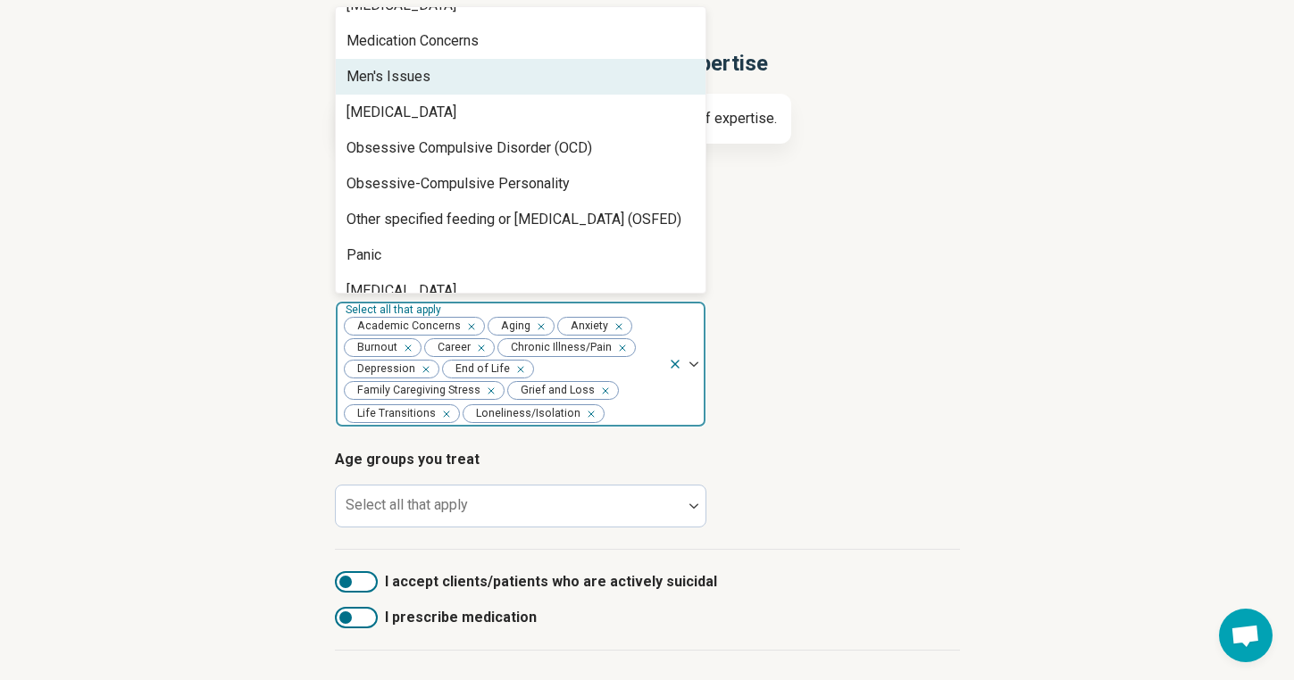
click at [495, 85] on div "Men's Issues" at bounding box center [521, 77] width 370 height 36
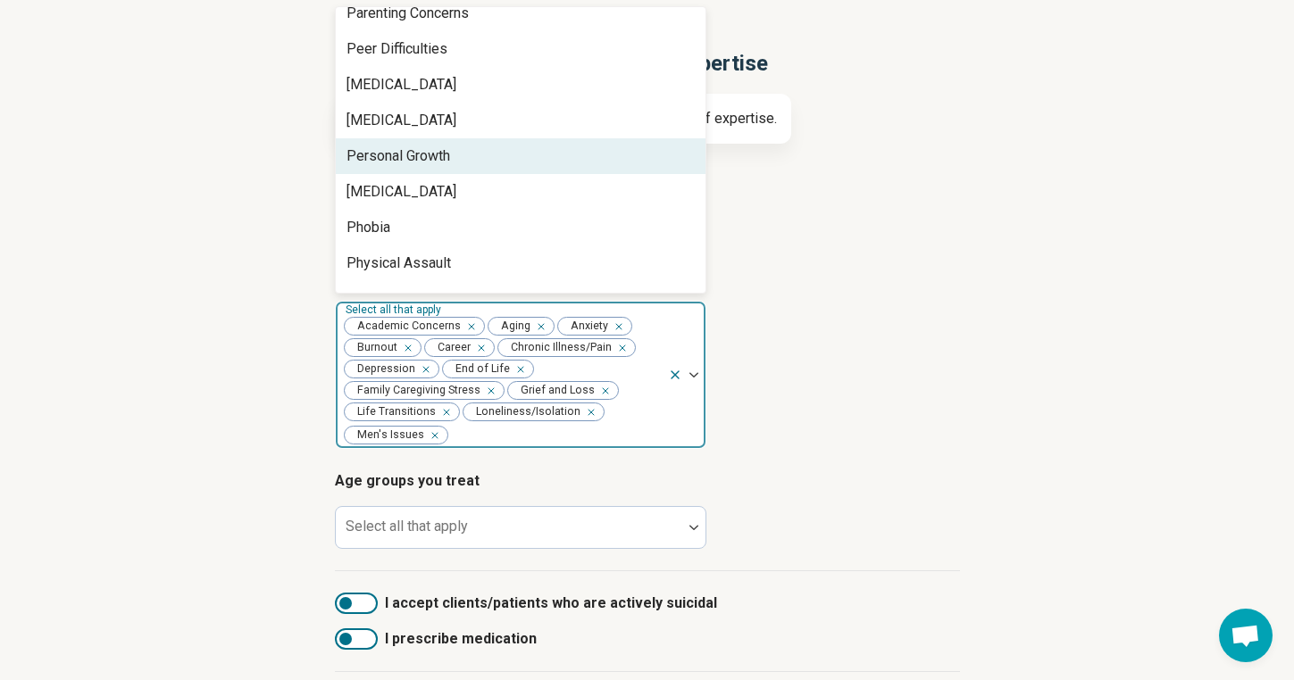
scroll to position [1766, 0]
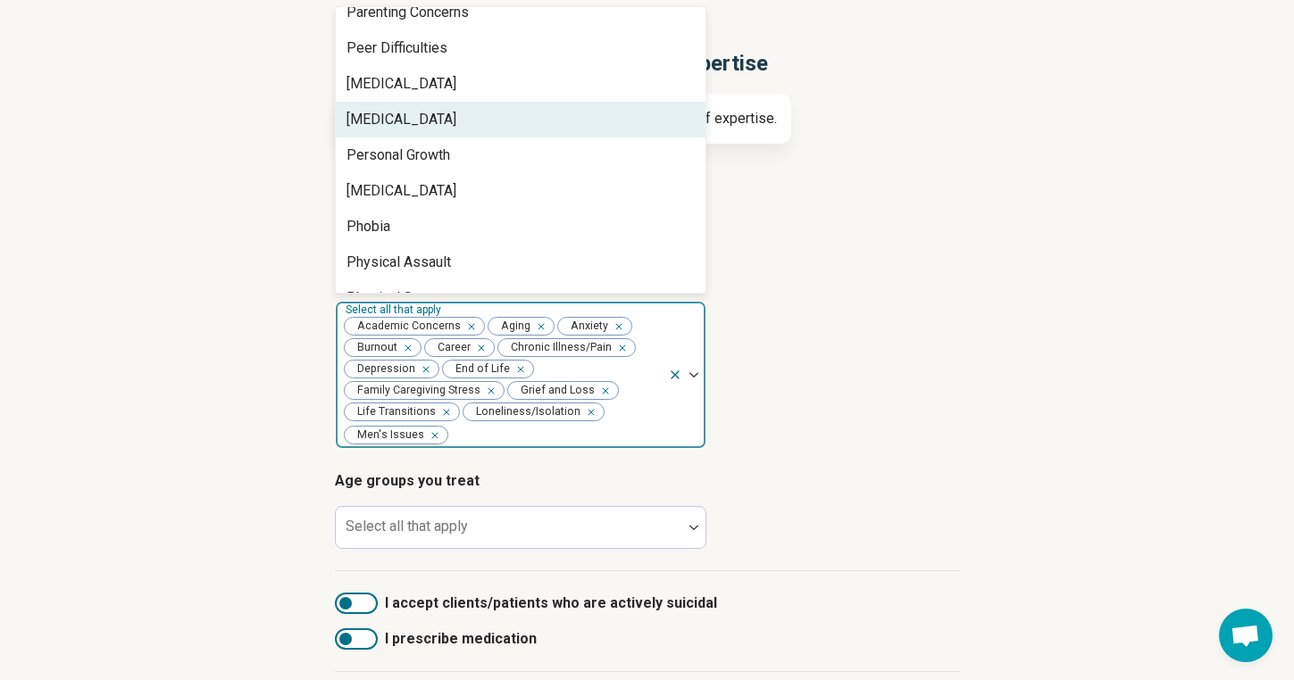
click at [456, 123] on div "Performance Anxiety" at bounding box center [401, 119] width 110 height 21
click at [448, 120] on div "Personal Growth" at bounding box center [398, 119] width 104 height 21
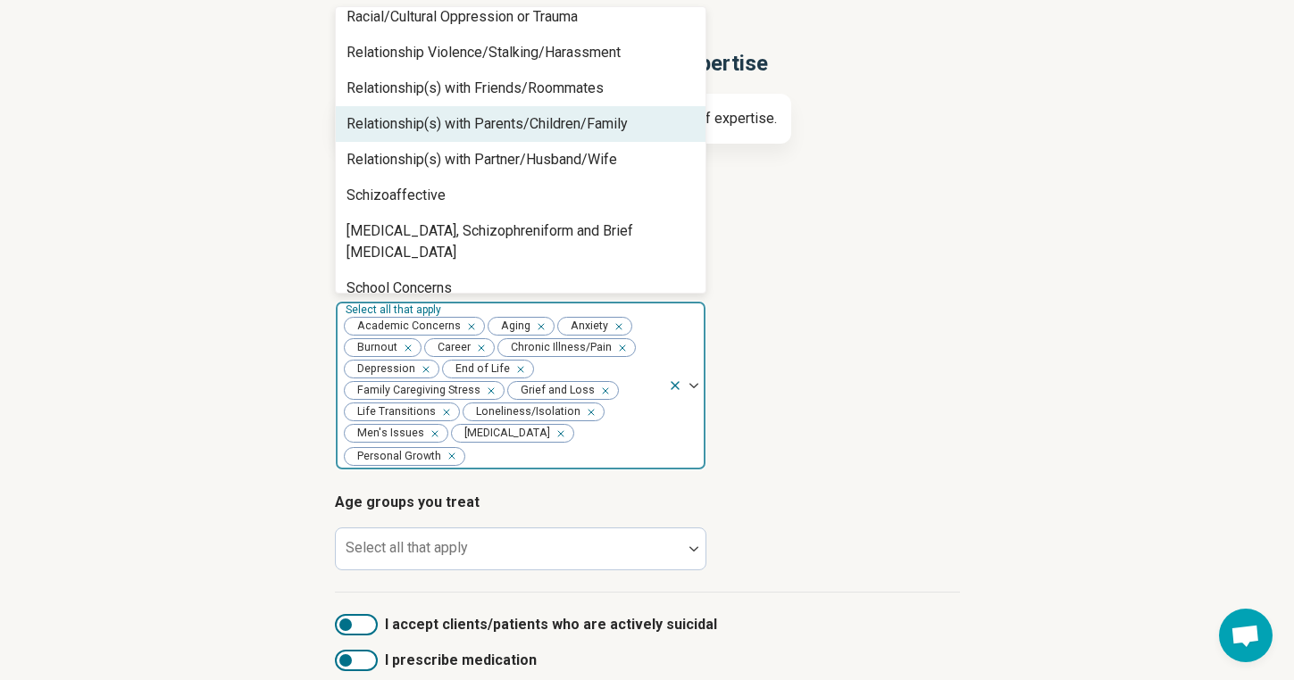
scroll to position [2226, 0]
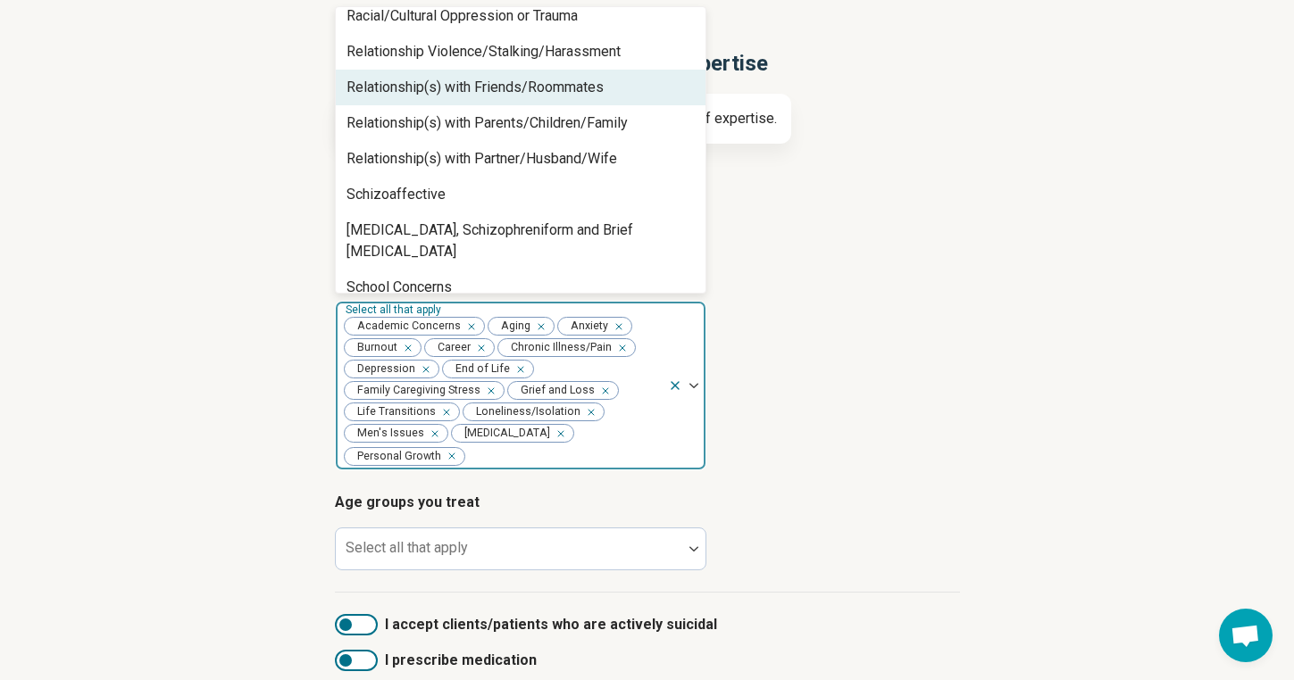
click at [457, 87] on div "Relationship(s) with Friends/Roommates" at bounding box center [474, 87] width 257 height 21
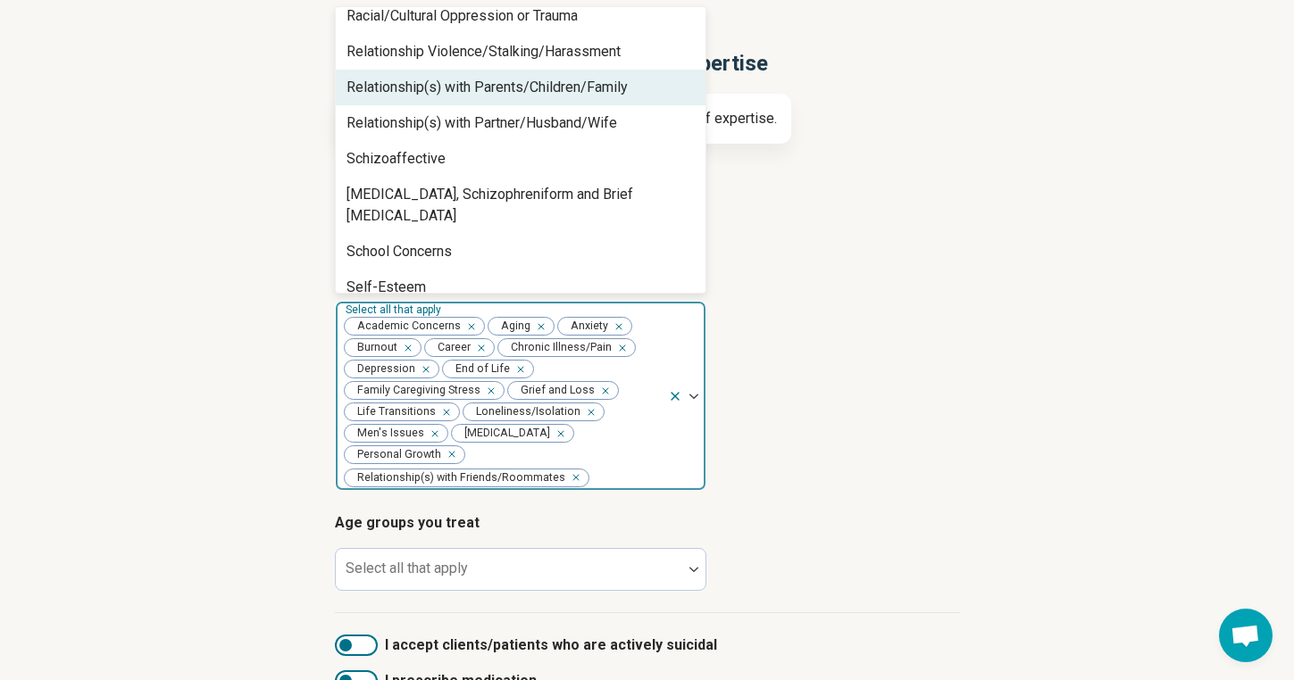
click at [449, 92] on div "Relationship(s) with Parents/Children/Family" at bounding box center [486, 87] width 281 height 21
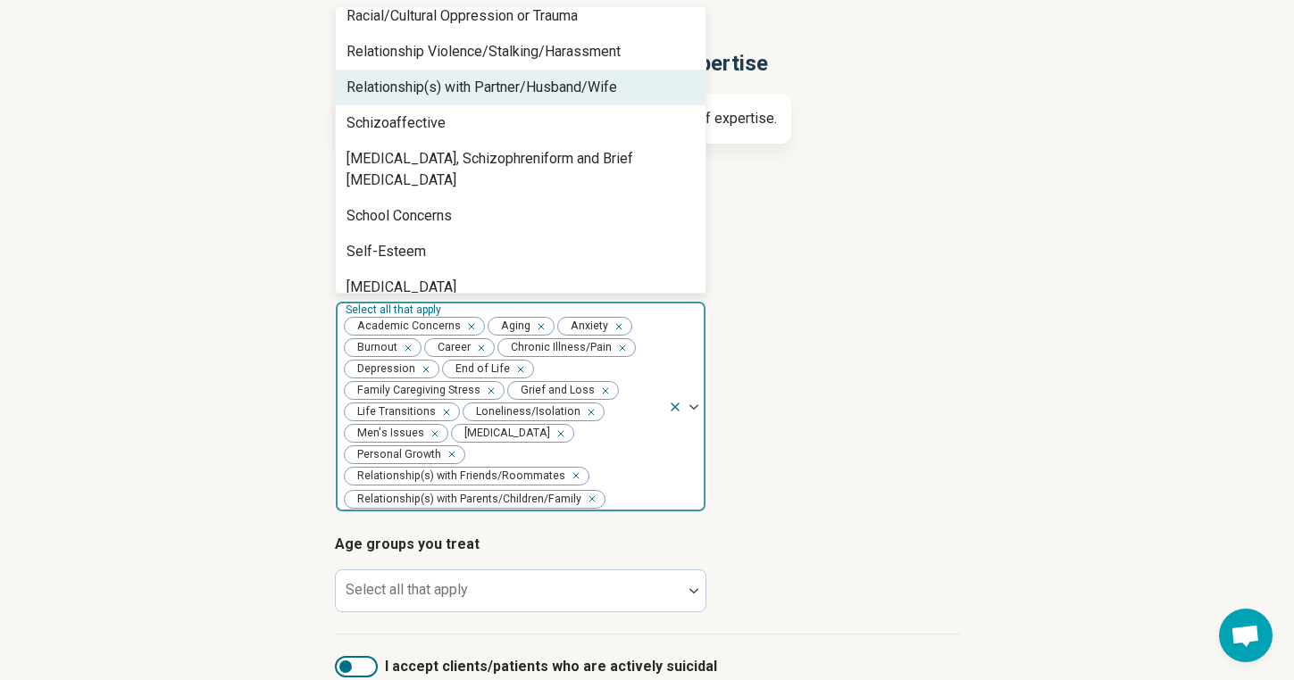
click at [449, 92] on div "Relationship(s) with Partner/Husband/Wife" at bounding box center [481, 87] width 270 height 21
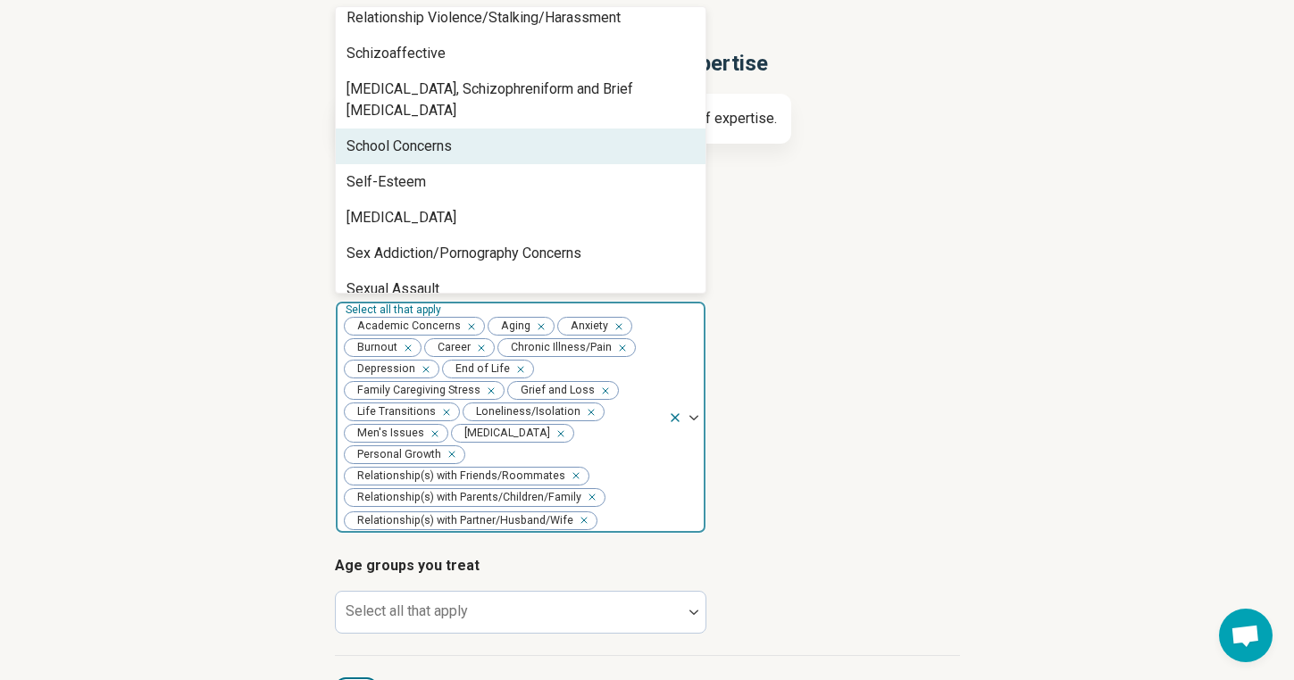
scroll to position [2272, 0]
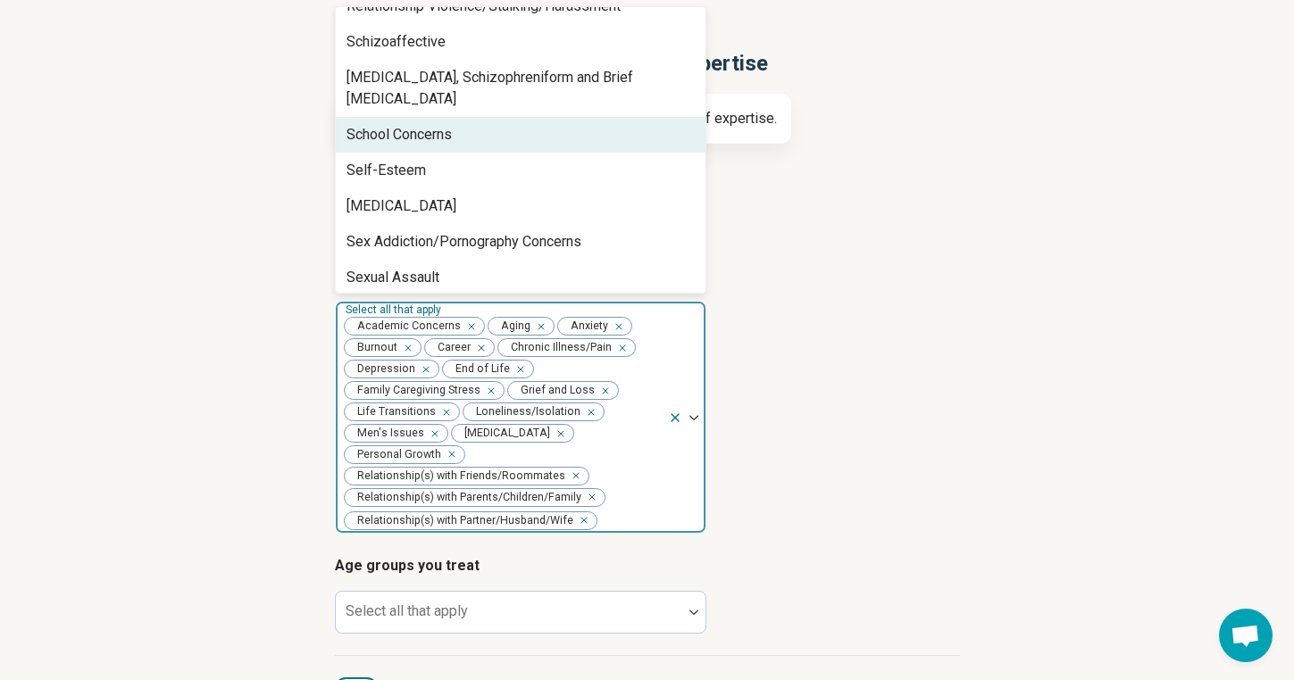
click at [445, 124] on div "School Concerns" at bounding box center [398, 134] width 105 height 21
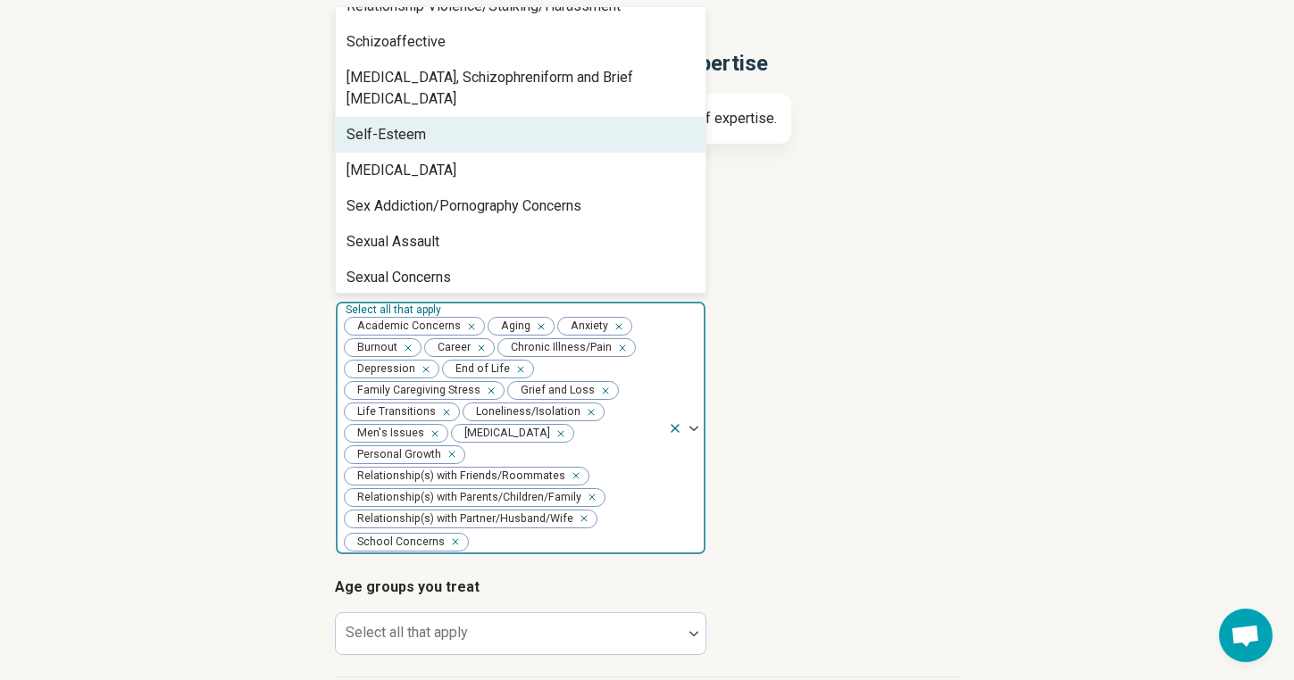
click at [439, 118] on div "Self-Esteem" at bounding box center [521, 135] width 370 height 36
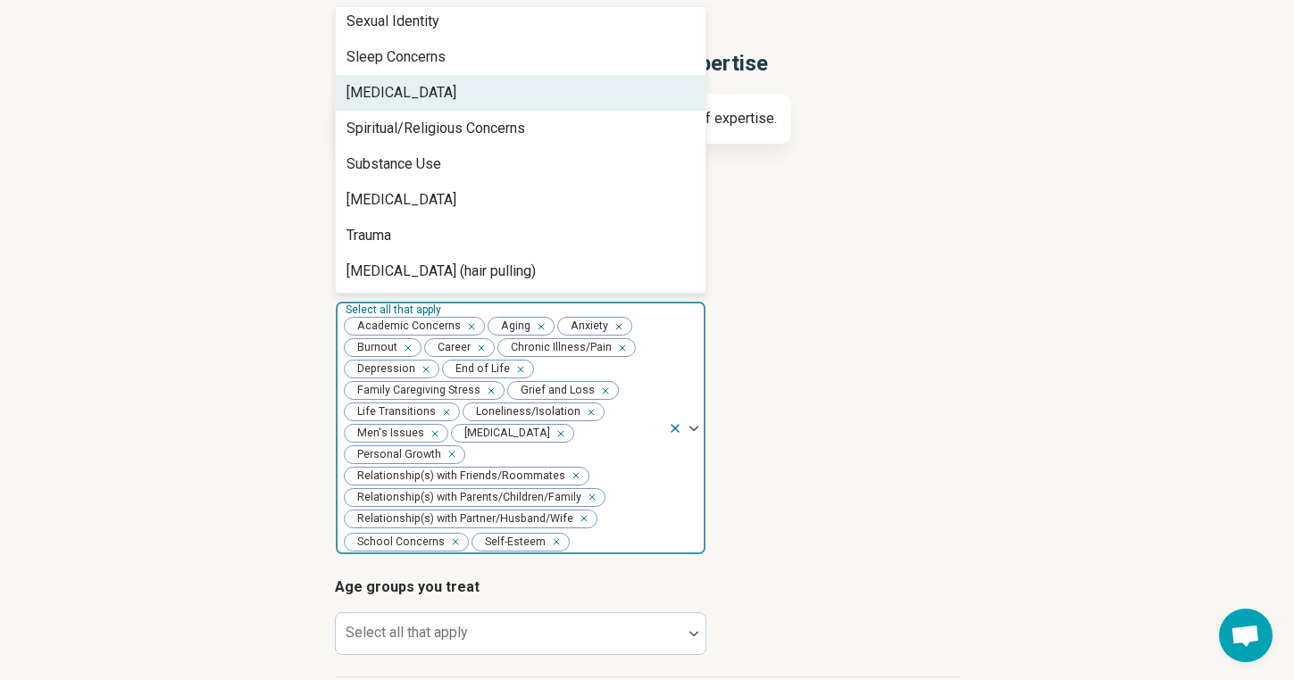
scroll to position [2530, 0]
click at [436, 73] on div "[MEDICAL_DATA]" at bounding box center [521, 91] width 370 height 36
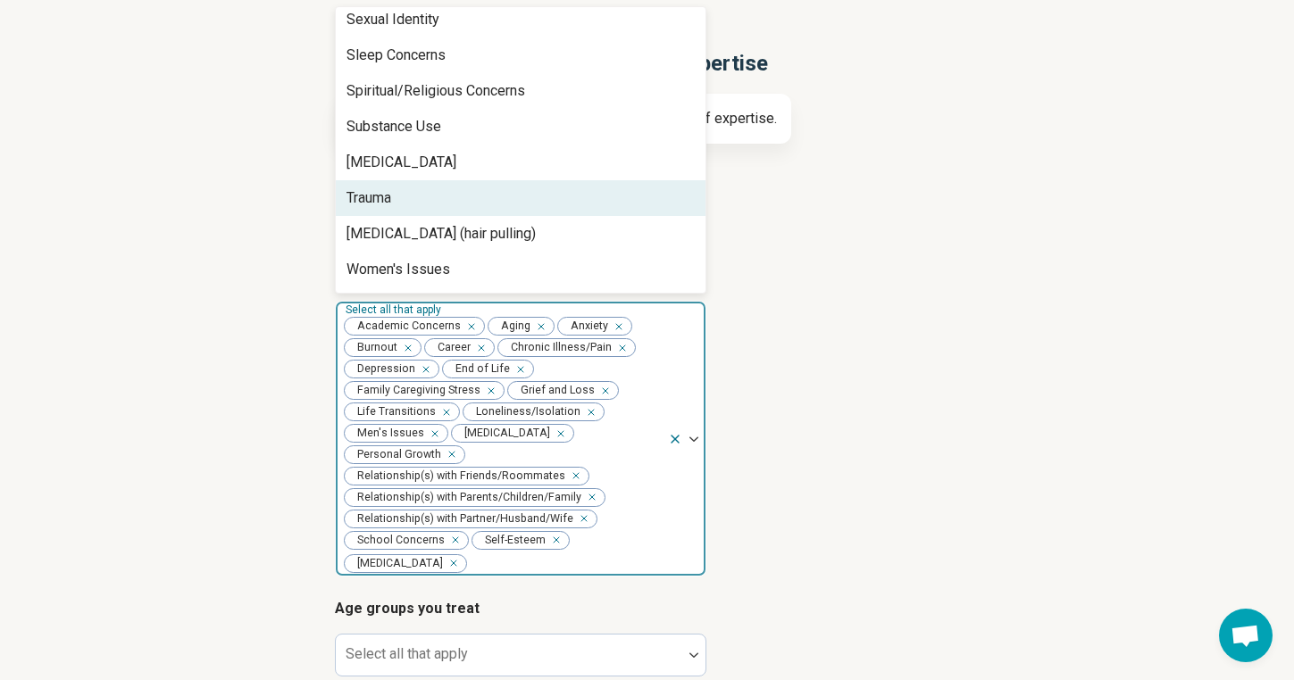
scroll to position [2543, 0]
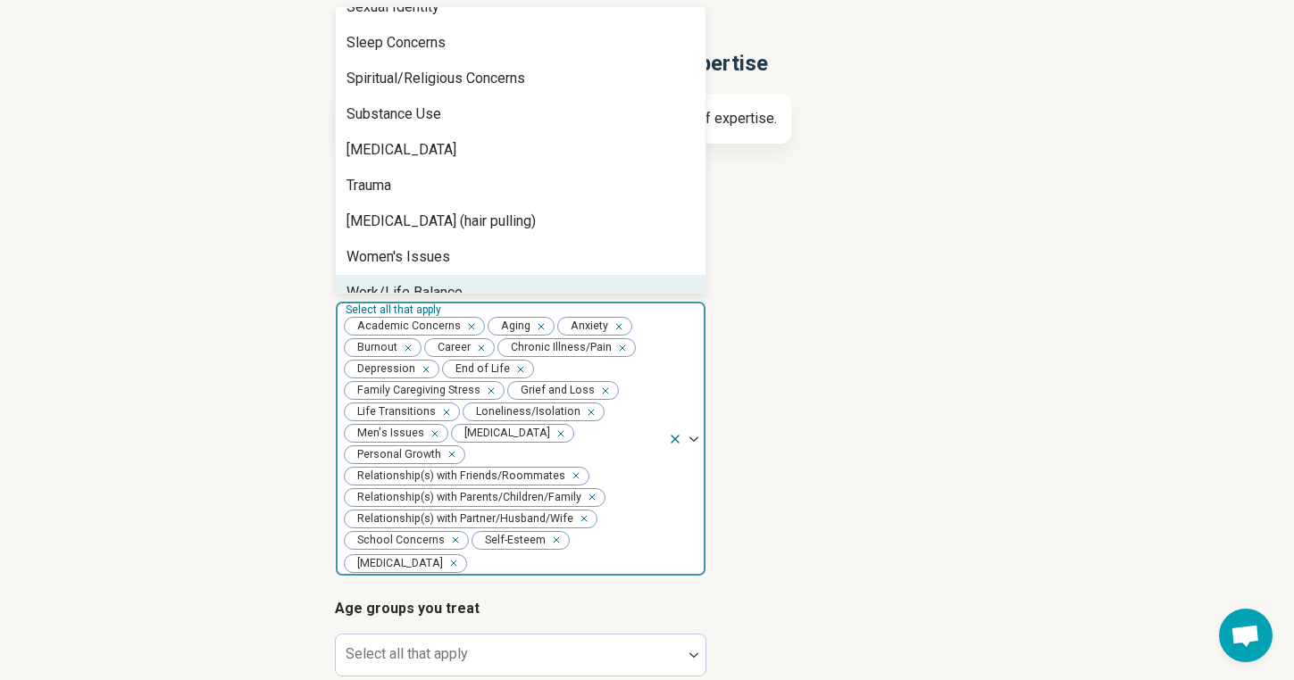
click at [625, 284] on div "Work/Life Balance" at bounding box center [521, 293] width 370 height 36
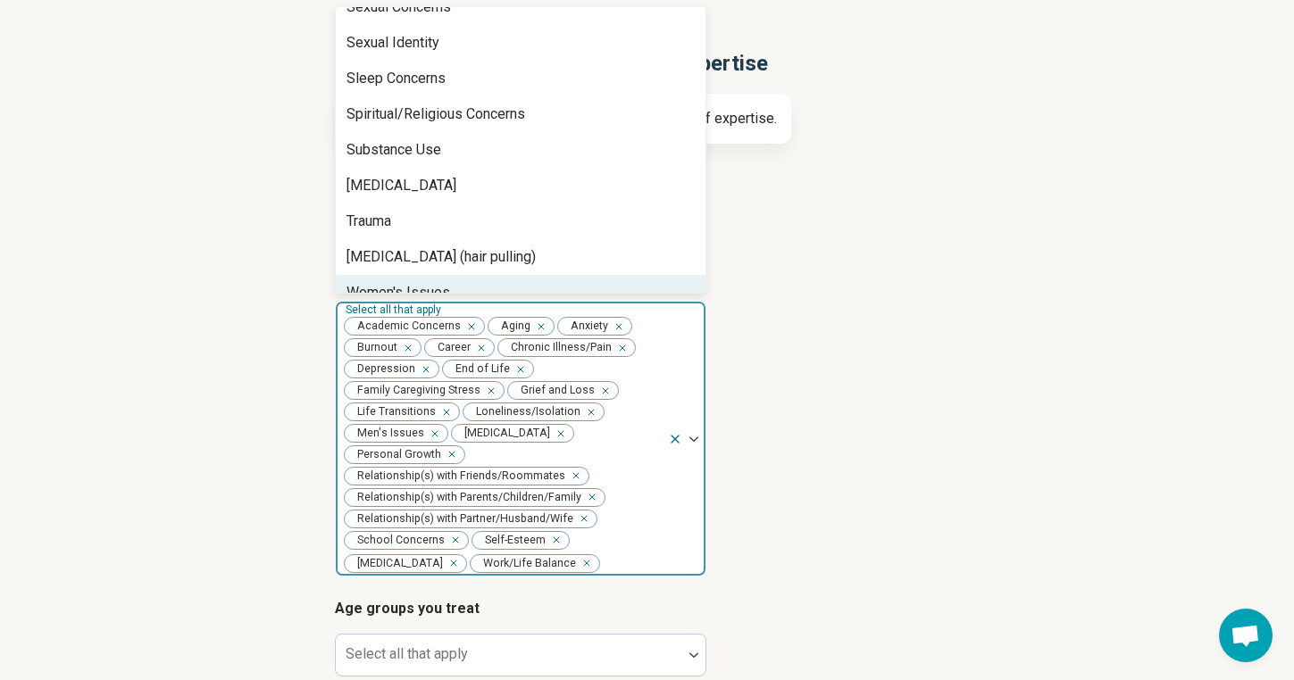
click at [829, 322] on article "Areas of expertise option Work/Life Balance, selected. Women's Issues, 78 of 78…" at bounding box center [647, 421] width 625 height 312
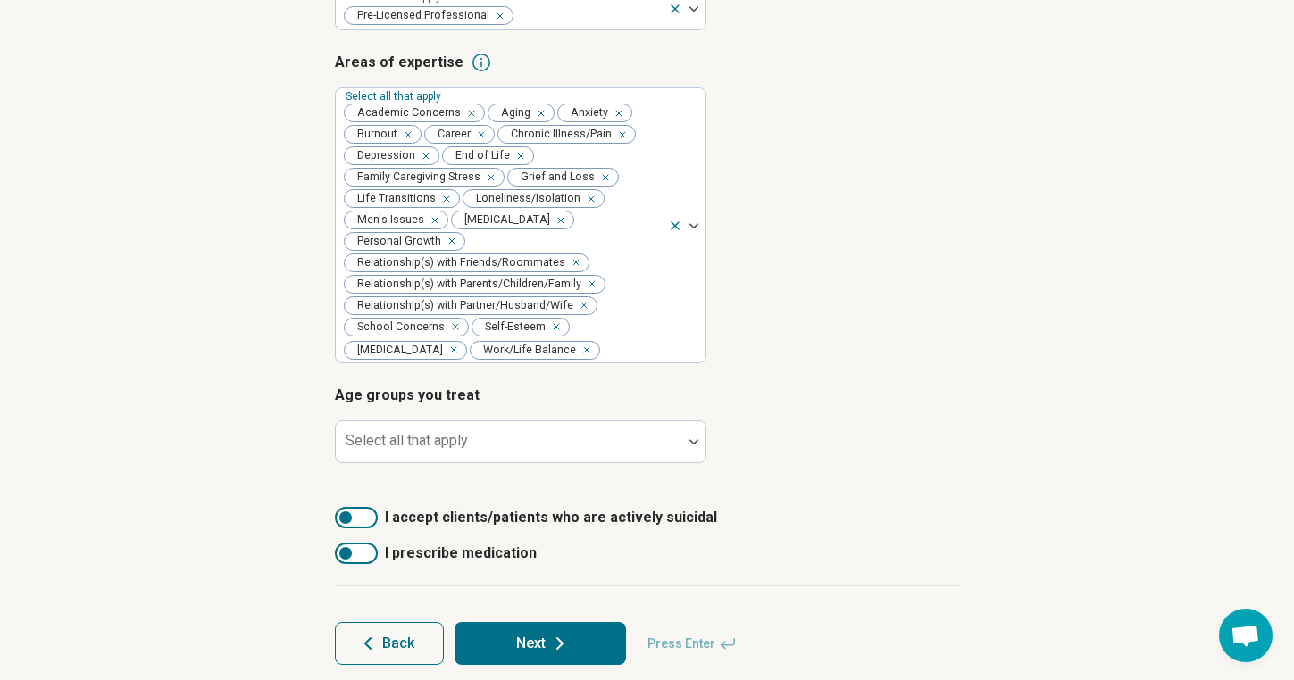
scroll to position [382, 0]
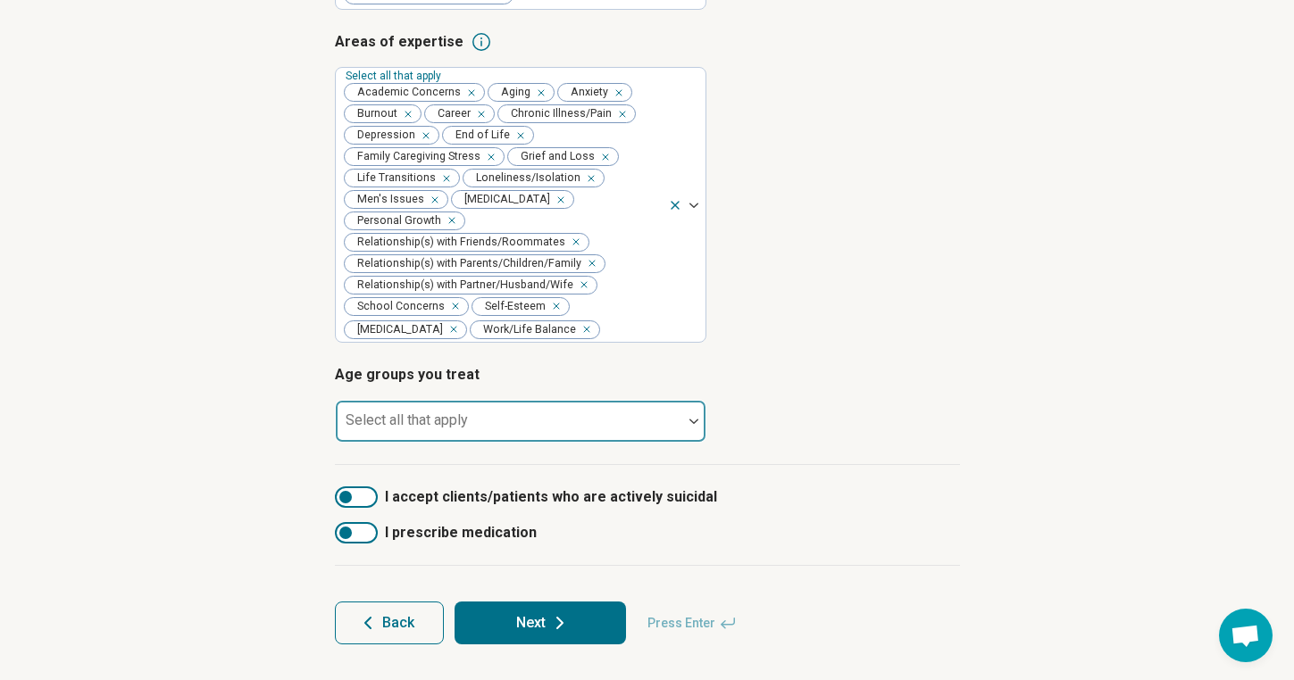
click at [603, 420] on div at bounding box center [509, 428] width 332 height 25
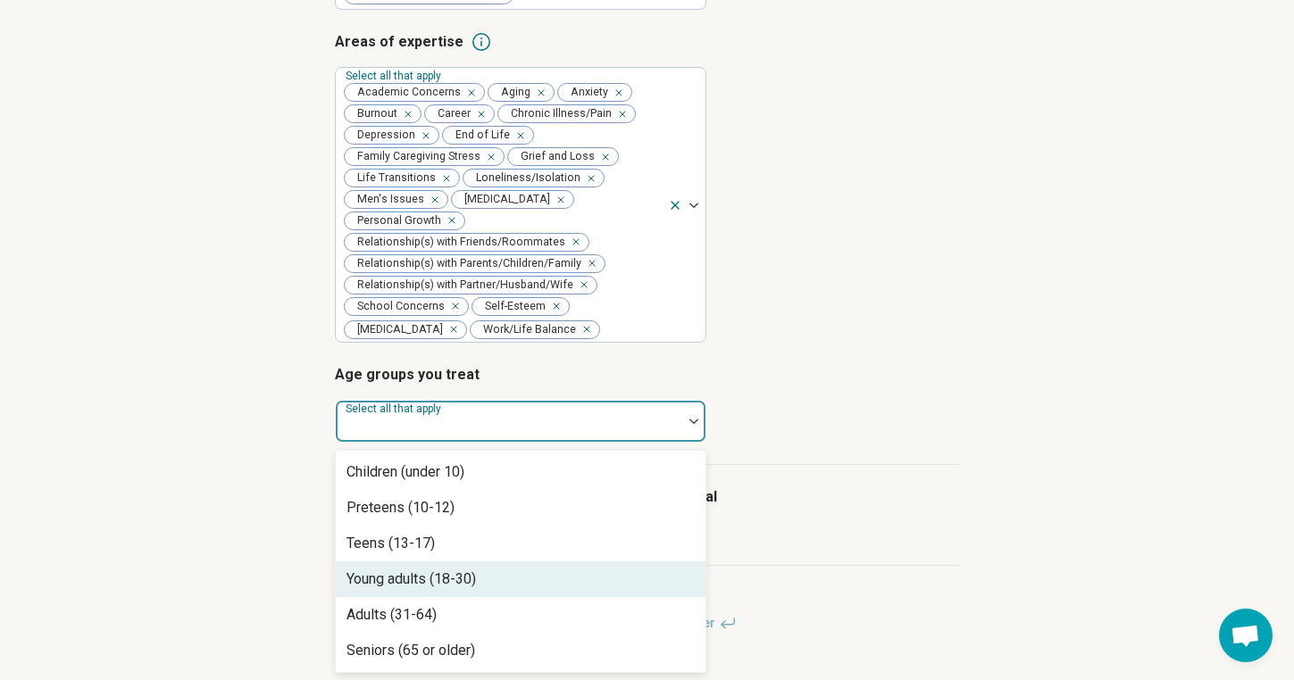
click at [462, 578] on div "Young adults (18-30)" at bounding box center [410, 579] width 129 height 21
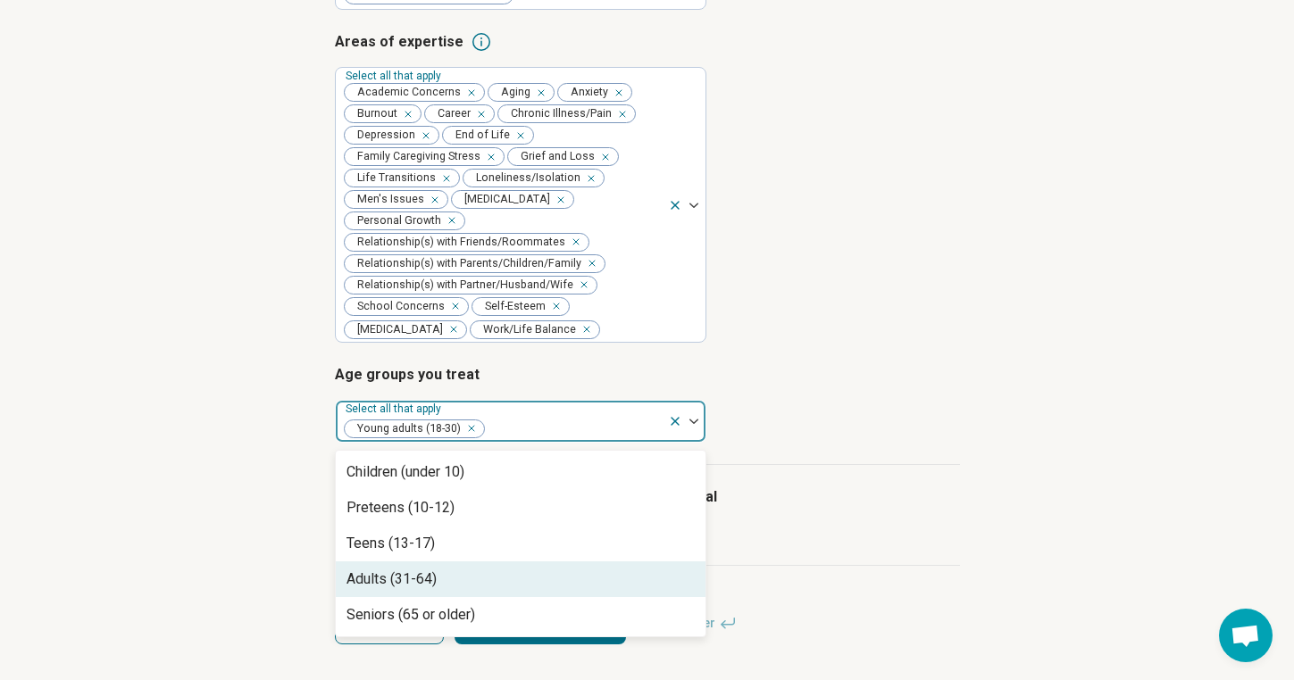
click at [441, 569] on div "Adults (31-64)" at bounding box center [521, 580] width 370 height 36
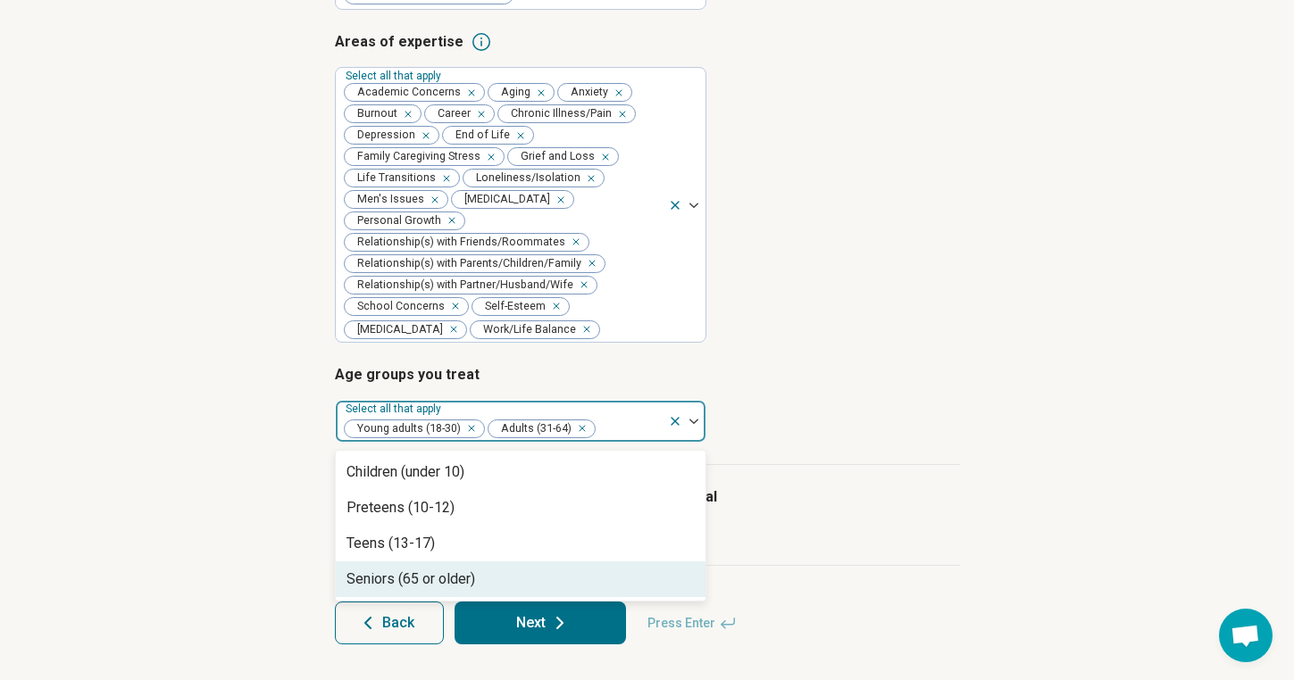
click at [439, 585] on div "Seniors (65 or older)" at bounding box center [410, 579] width 129 height 21
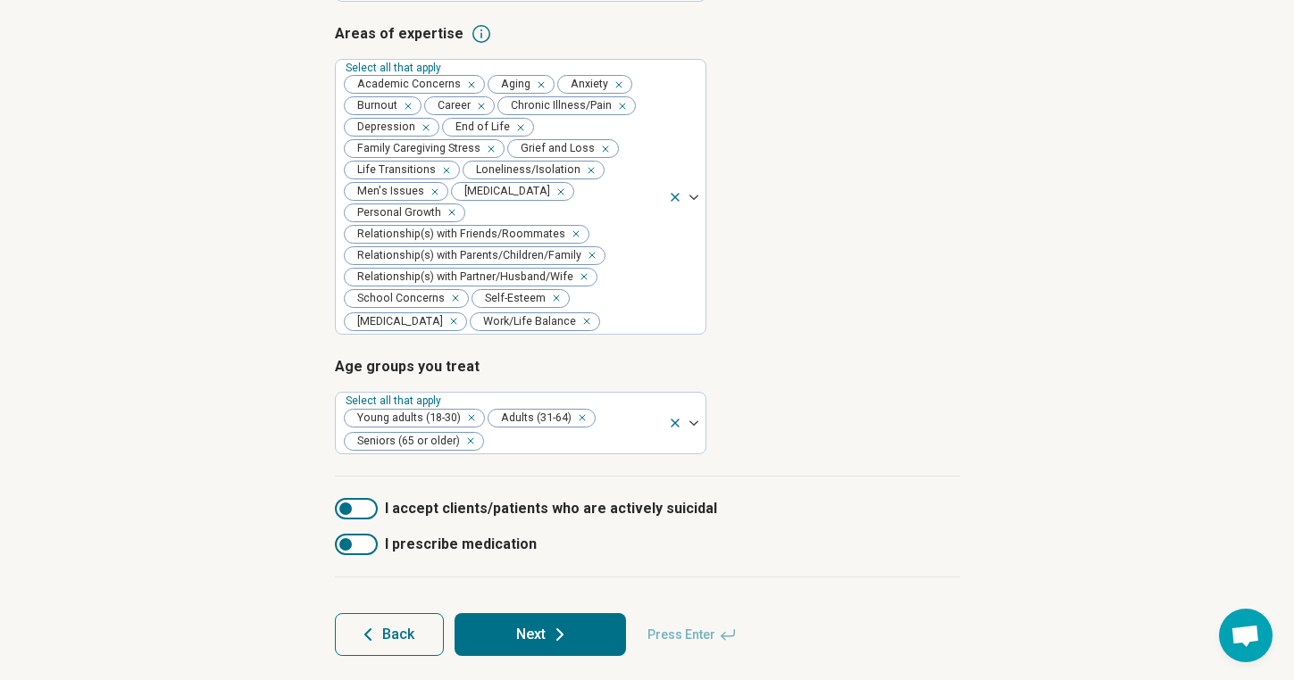
click at [734, 520] on label "I accept clients/patients who are actively suicidal" at bounding box center [647, 508] width 625 height 21
click at [370, 515] on div at bounding box center [367, 509] width 12 height 12
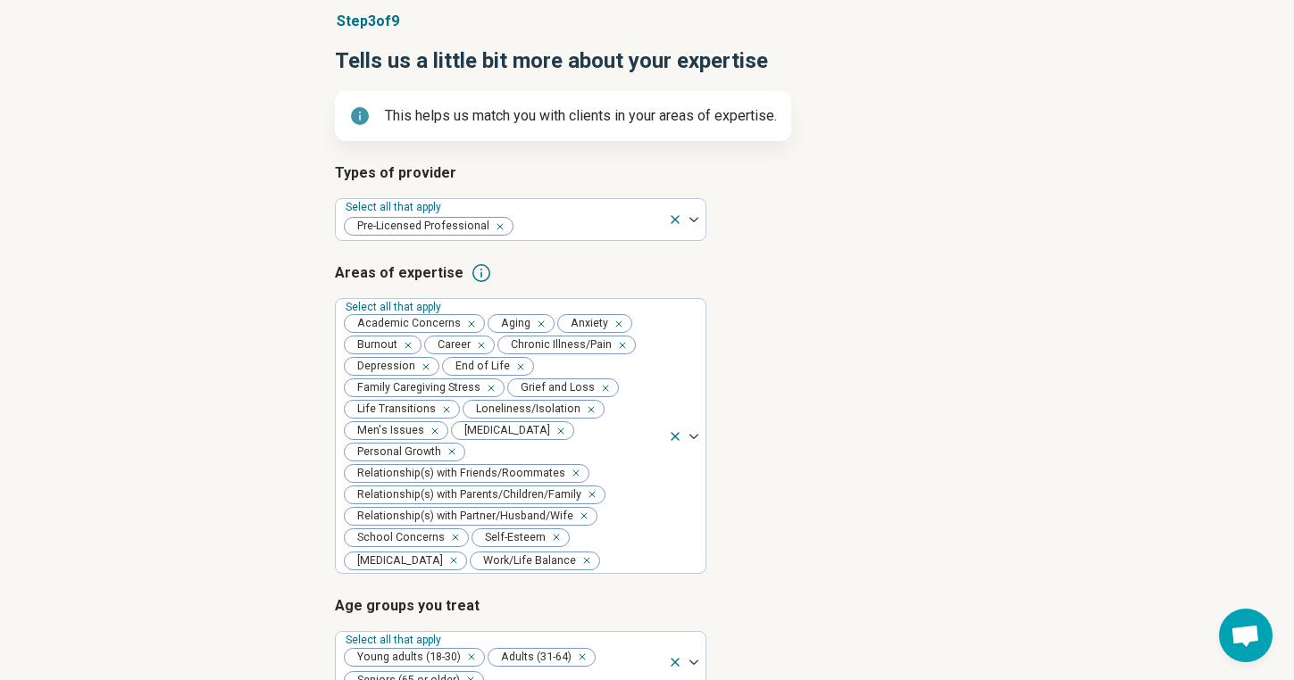
scroll to position [403, 0]
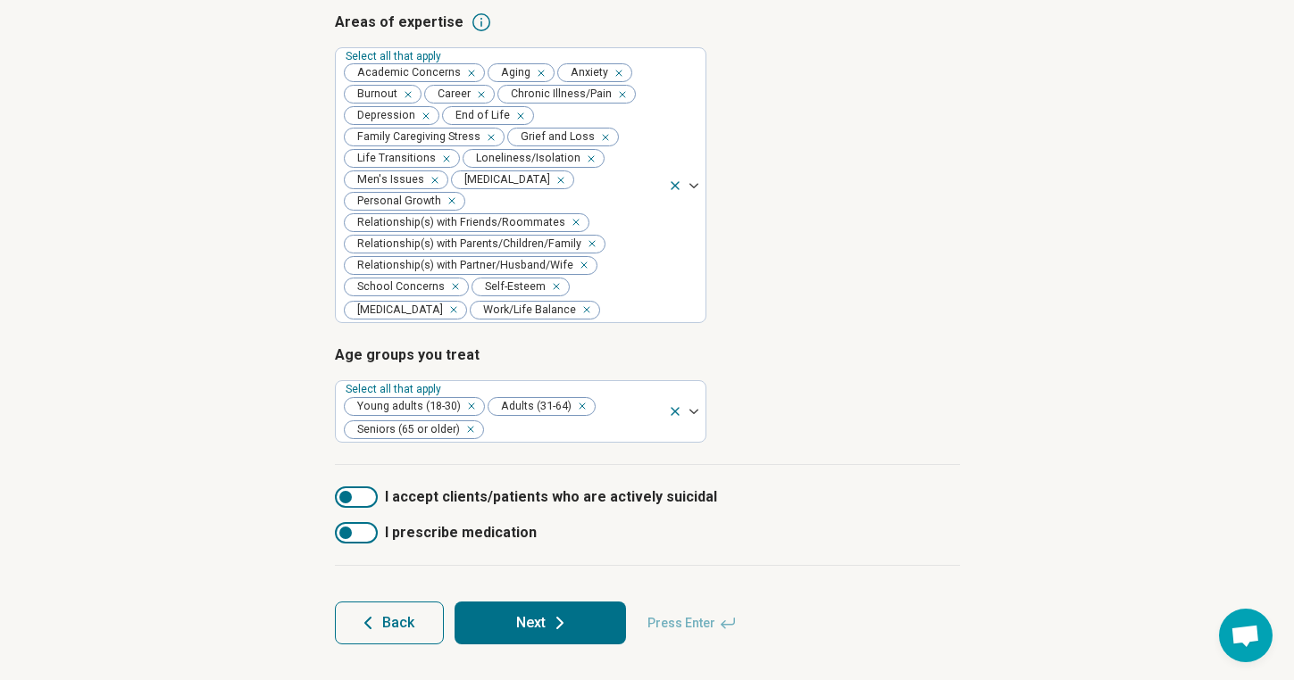
click at [567, 630] on icon at bounding box center [559, 622] width 21 height 21
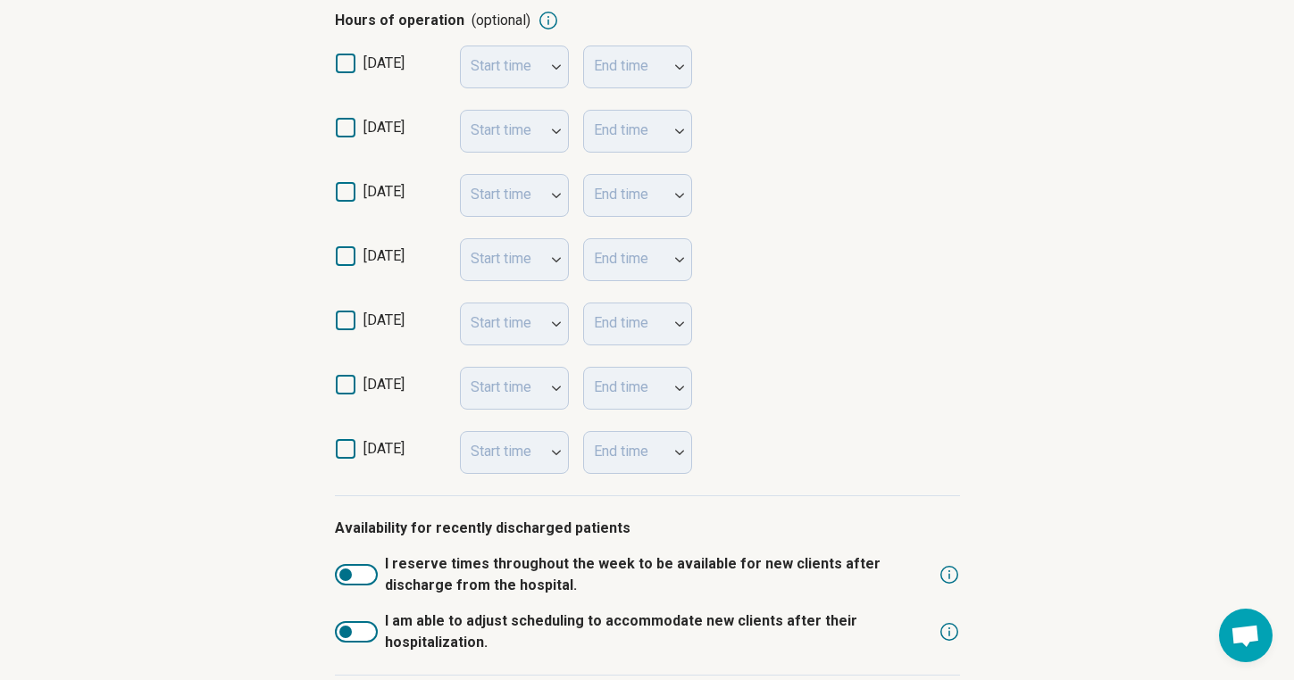
scroll to position [565, 0]
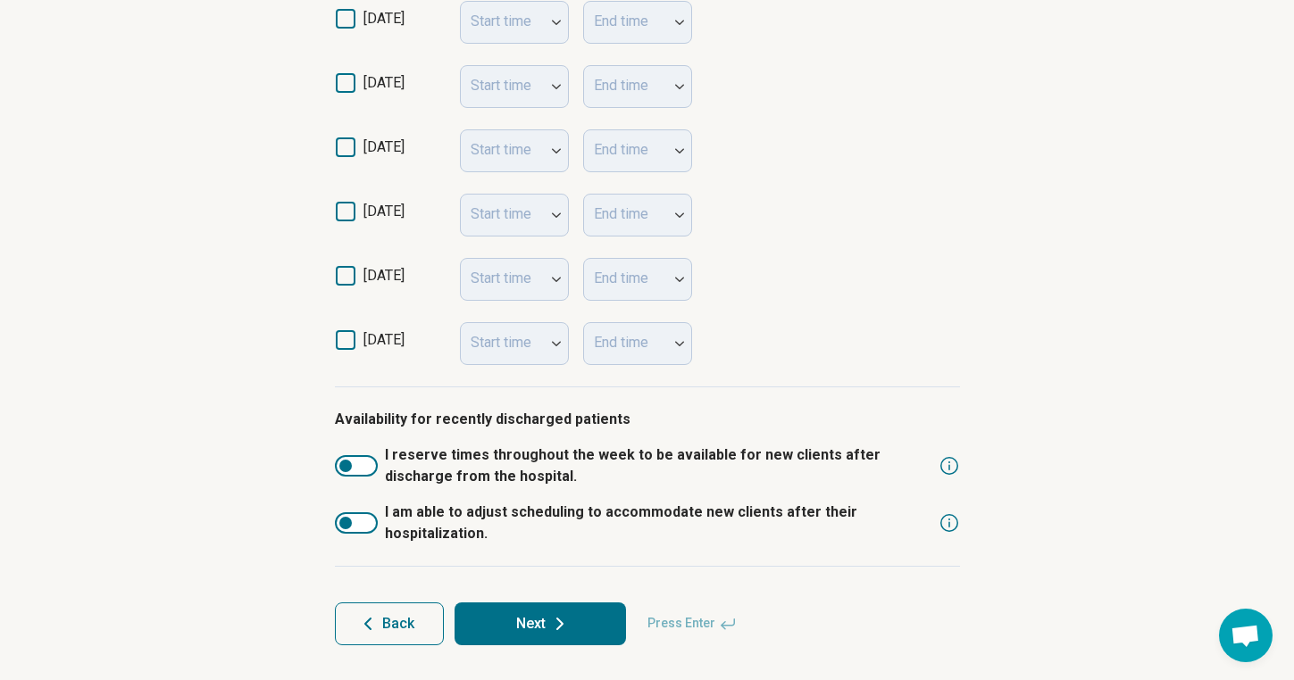
click at [562, 612] on button "Next" at bounding box center [539, 624] width 171 height 43
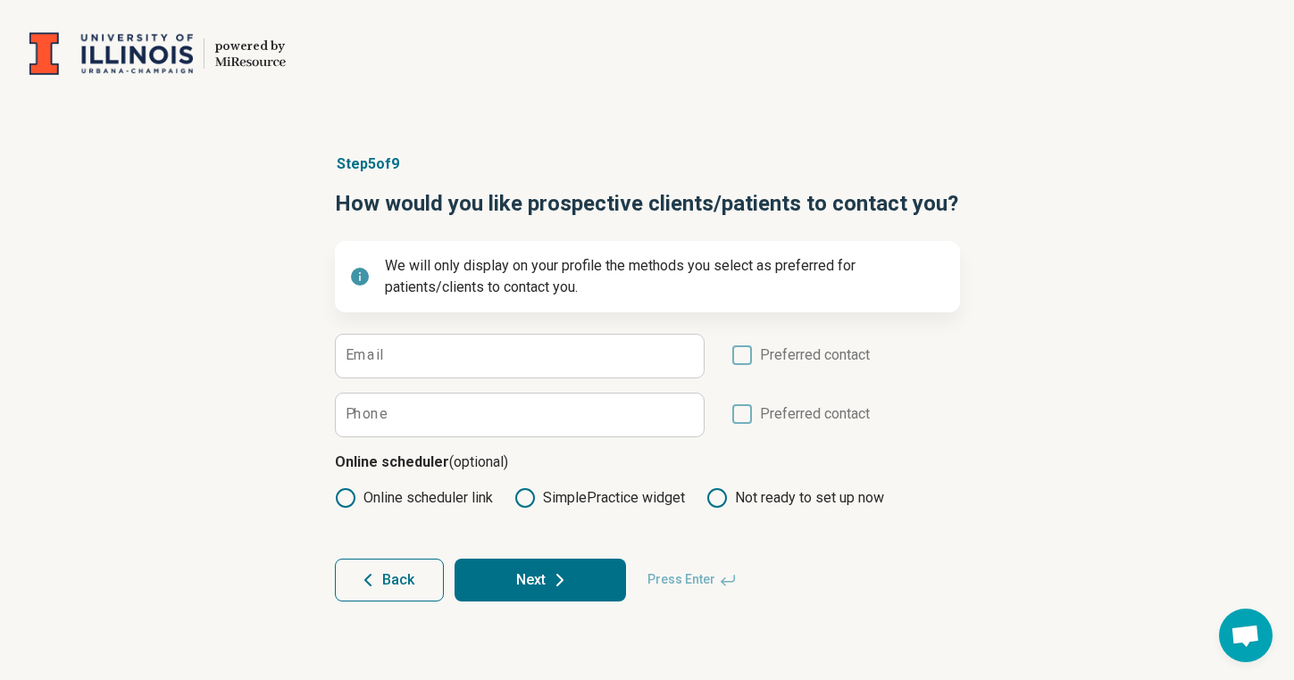
scroll to position [0, 0]
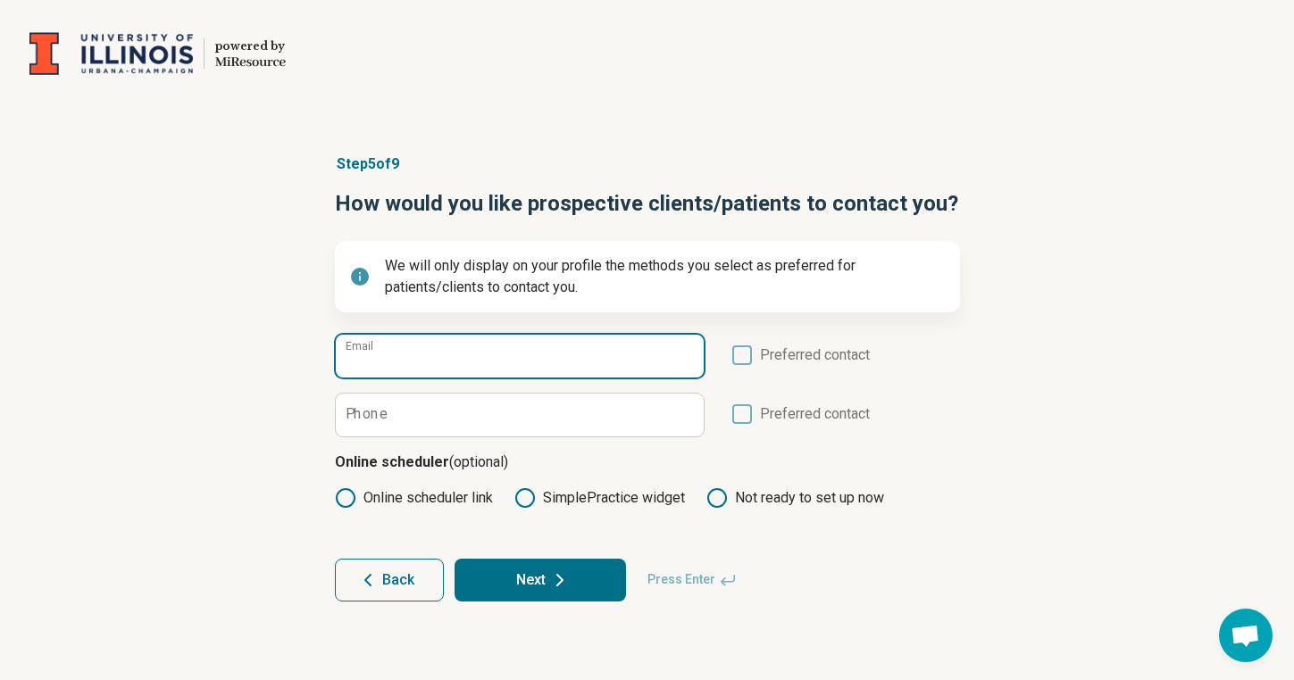
click at [610, 367] on input "Email" at bounding box center [520, 356] width 368 height 43
type input "**********"
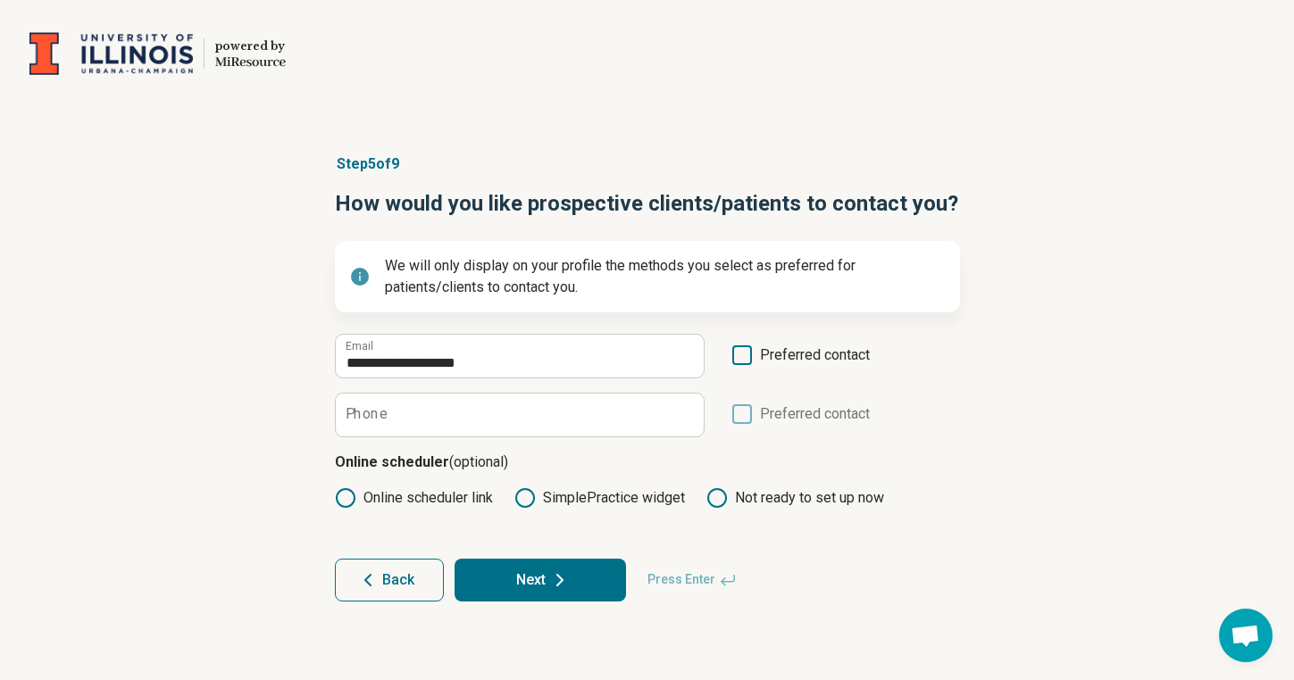
click at [997, 421] on div "**********" at bounding box center [647, 378] width 1294 height 520
click at [738, 356] on icon at bounding box center [742, 355] width 20 height 20
click at [530, 587] on button "Next" at bounding box center [539, 580] width 171 height 43
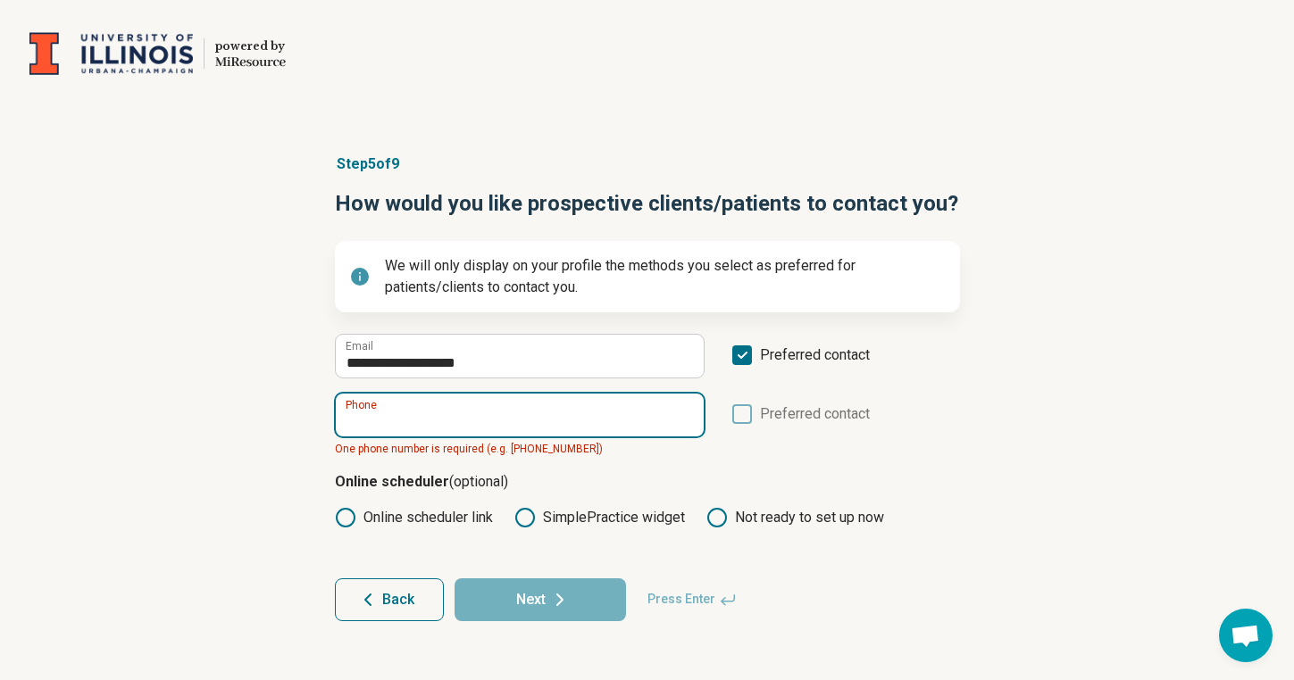
click at [586, 412] on input "Phone" at bounding box center [520, 415] width 368 height 43
type input "*"
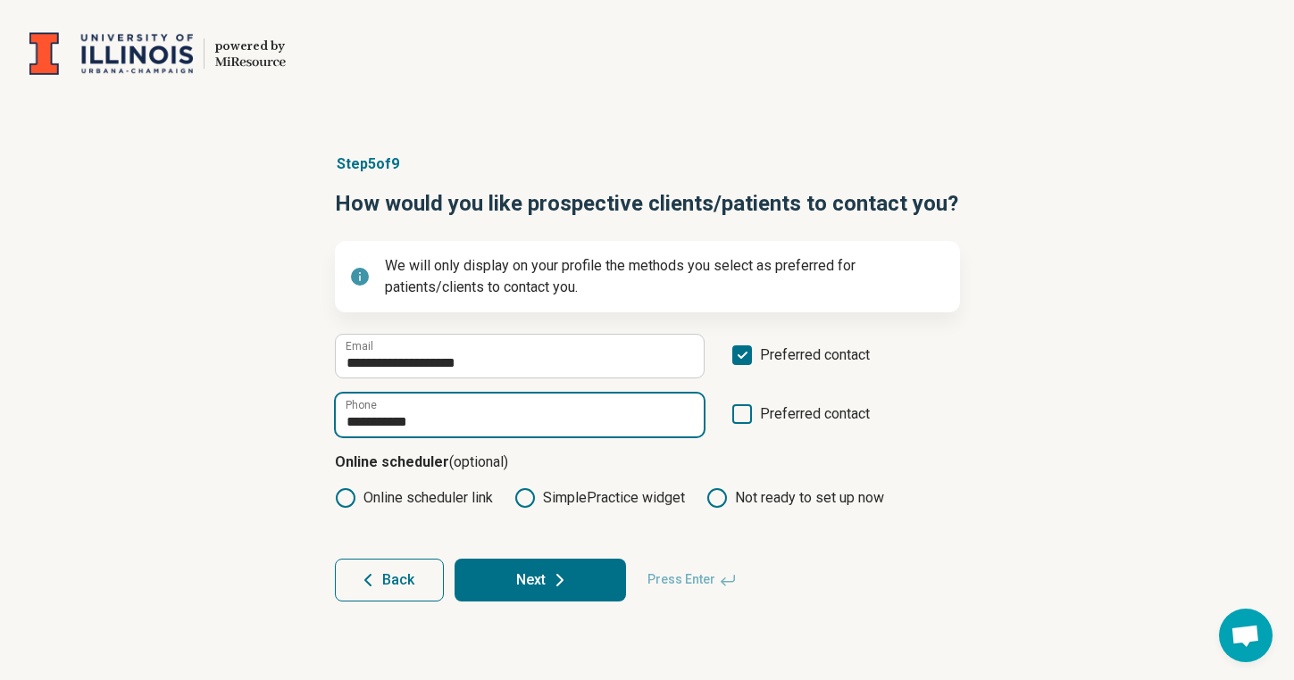
type input "**********"
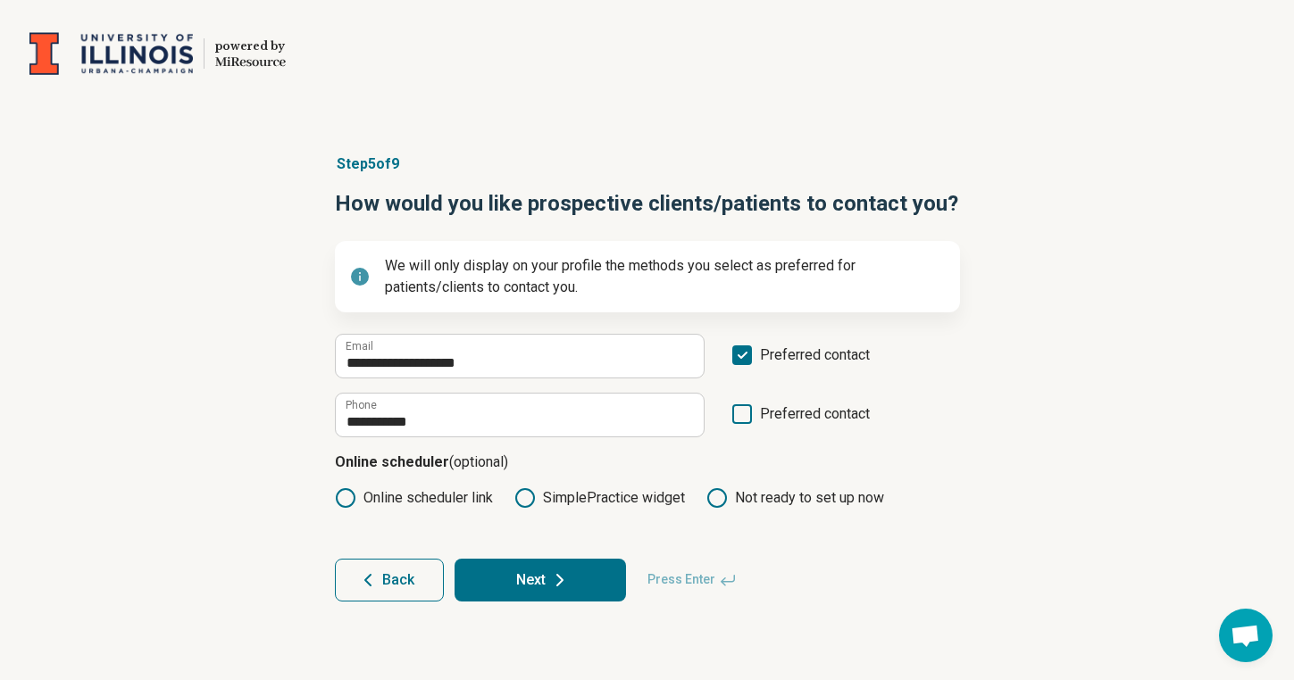
click at [986, 463] on article "**********" at bounding box center [647, 378] width 682 height 520
click at [554, 579] on icon at bounding box center [559, 580] width 21 height 21
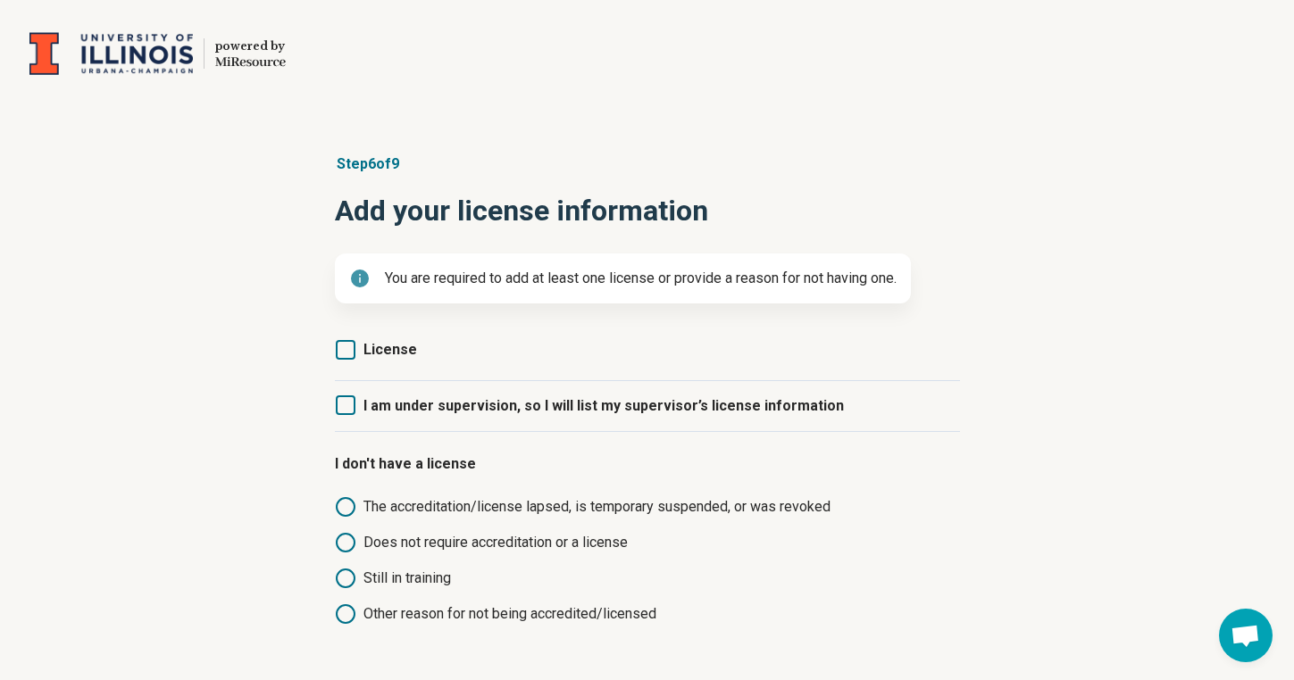
click at [348, 405] on icon at bounding box center [346, 405] width 20 height 20
